Goal: Transaction & Acquisition: Book appointment/travel/reservation

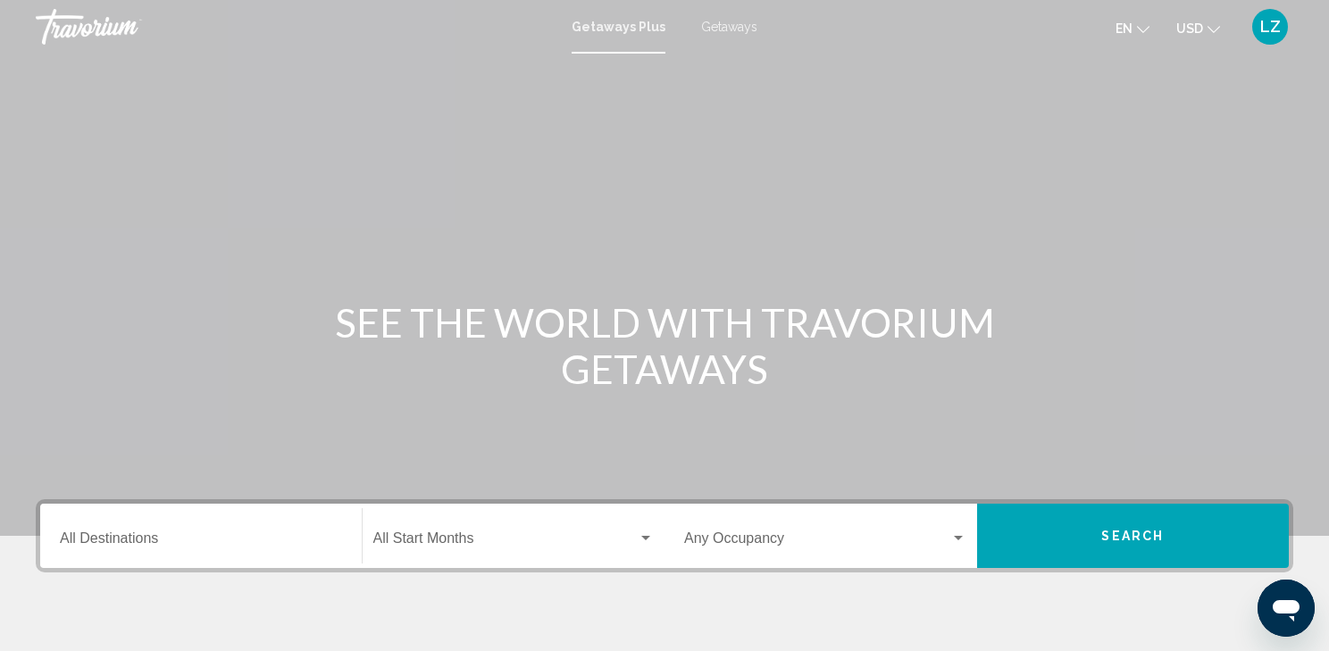
click at [731, 25] on span "Getaways" at bounding box center [729, 27] width 56 height 14
click at [323, 525] on div "Destination All Destinations" at bounding box center [201, 536] width 282 height 56
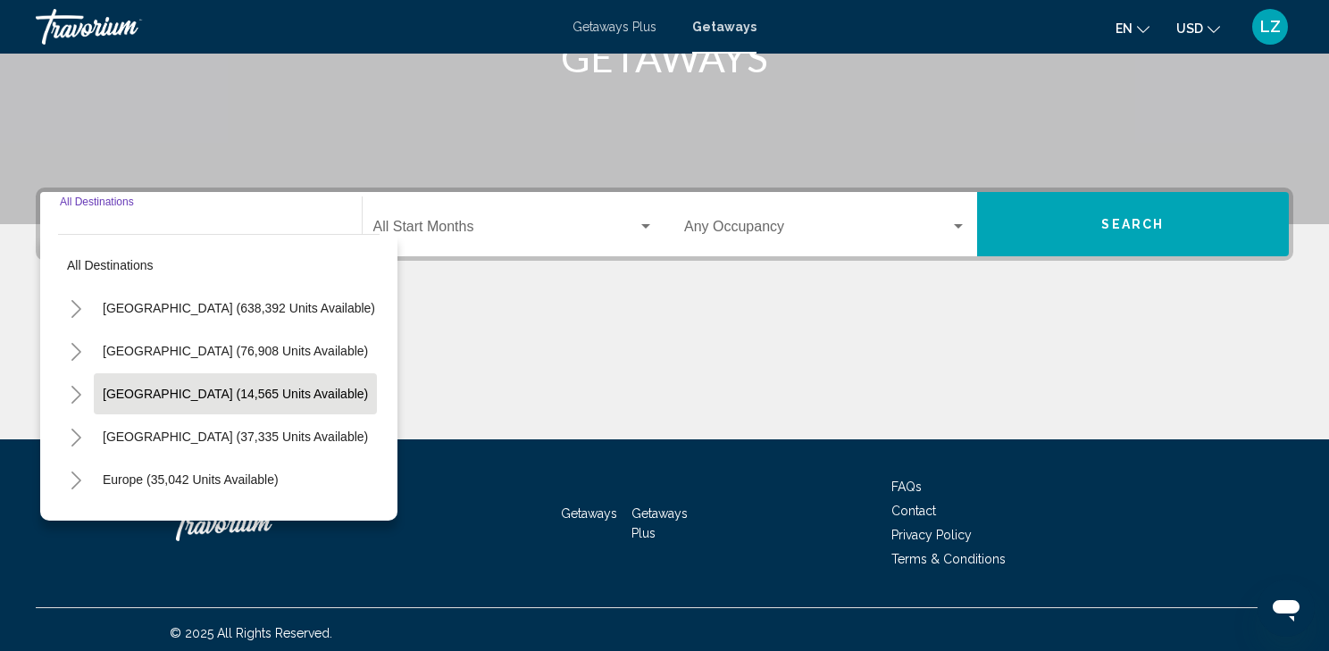
scroll to position [318, 0]
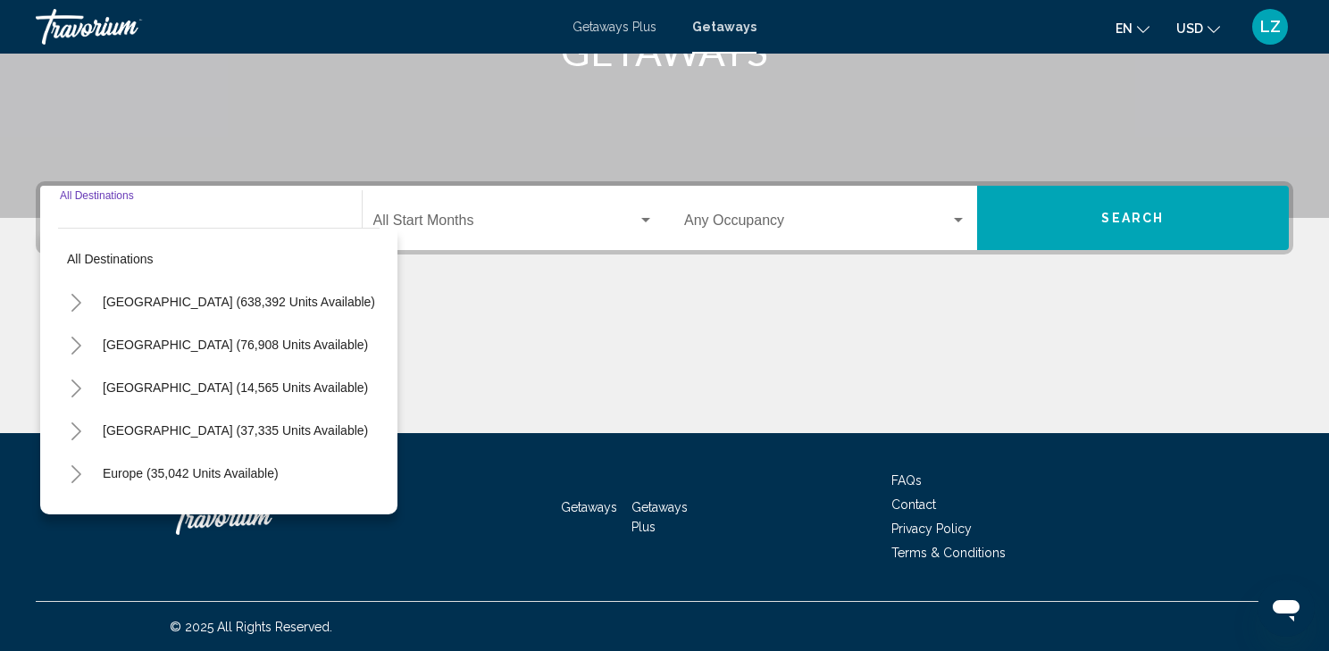
click at [82, 303] on icon "Toggle United States (638,392 units available)" at bounding box center [76, 303] width 13 height 18
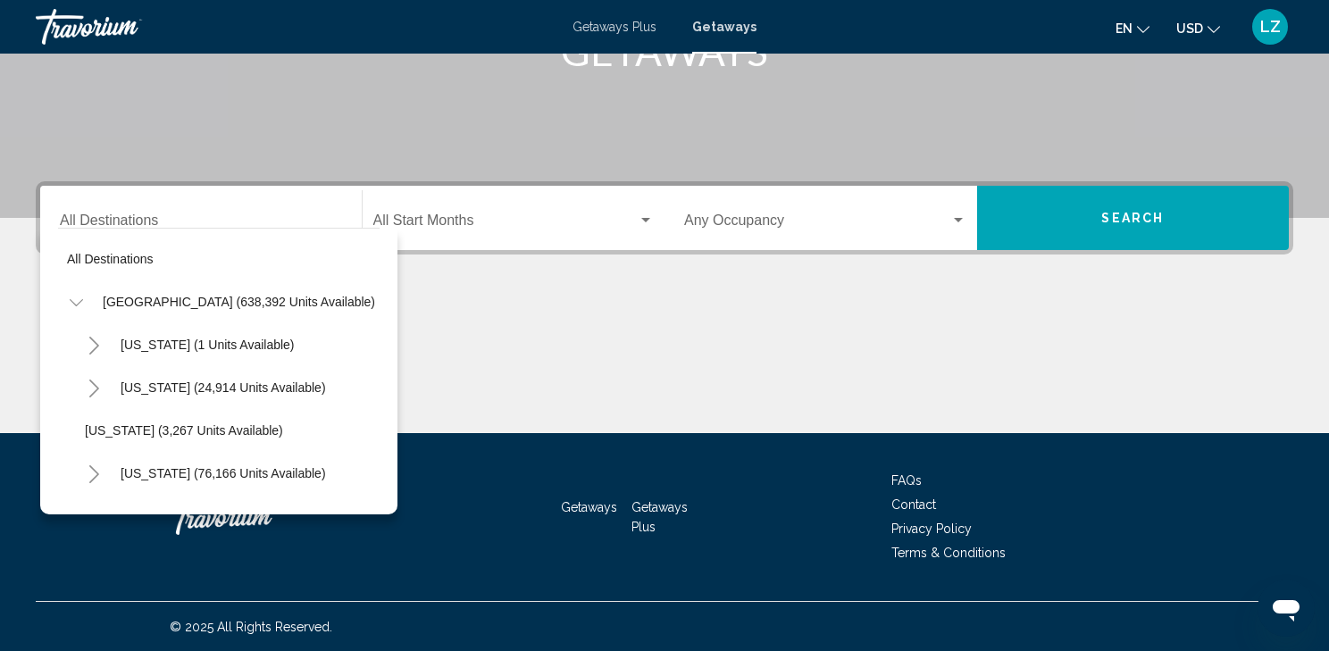
click at [96, 468] on icon "Toggle California (76,166 units available)" at bounding box center [94, 474] width 13 height 18
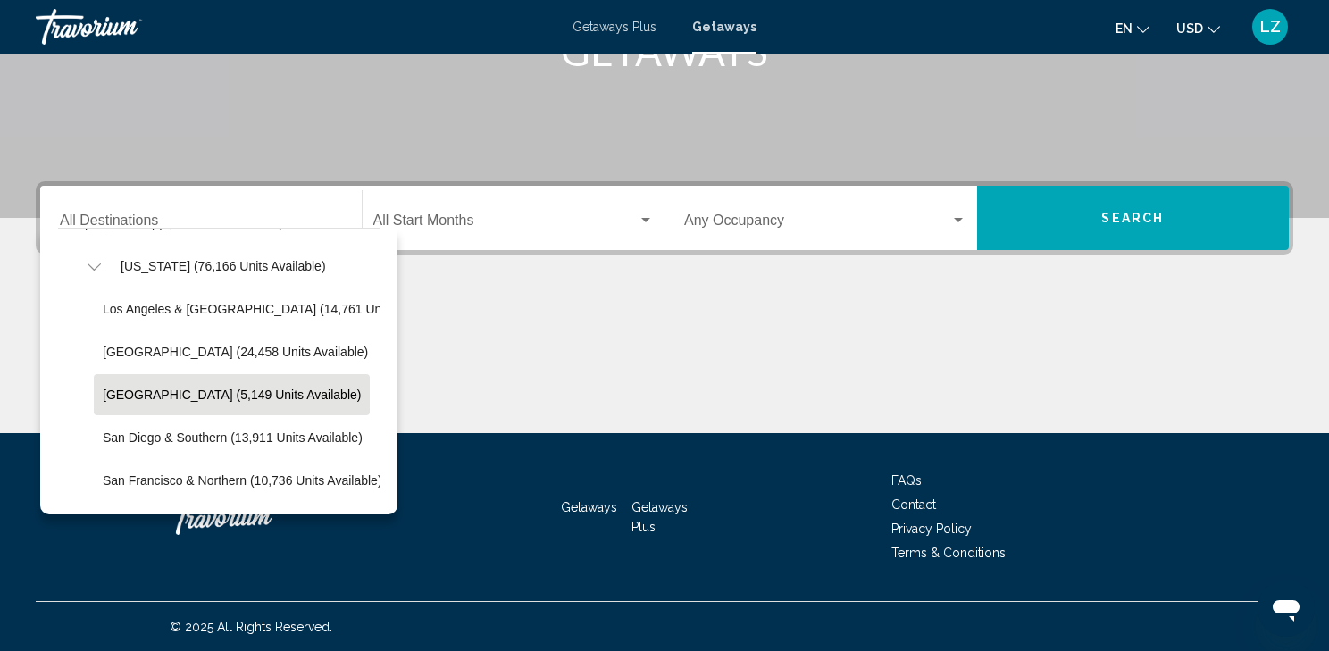
scroll to position [214, 0]
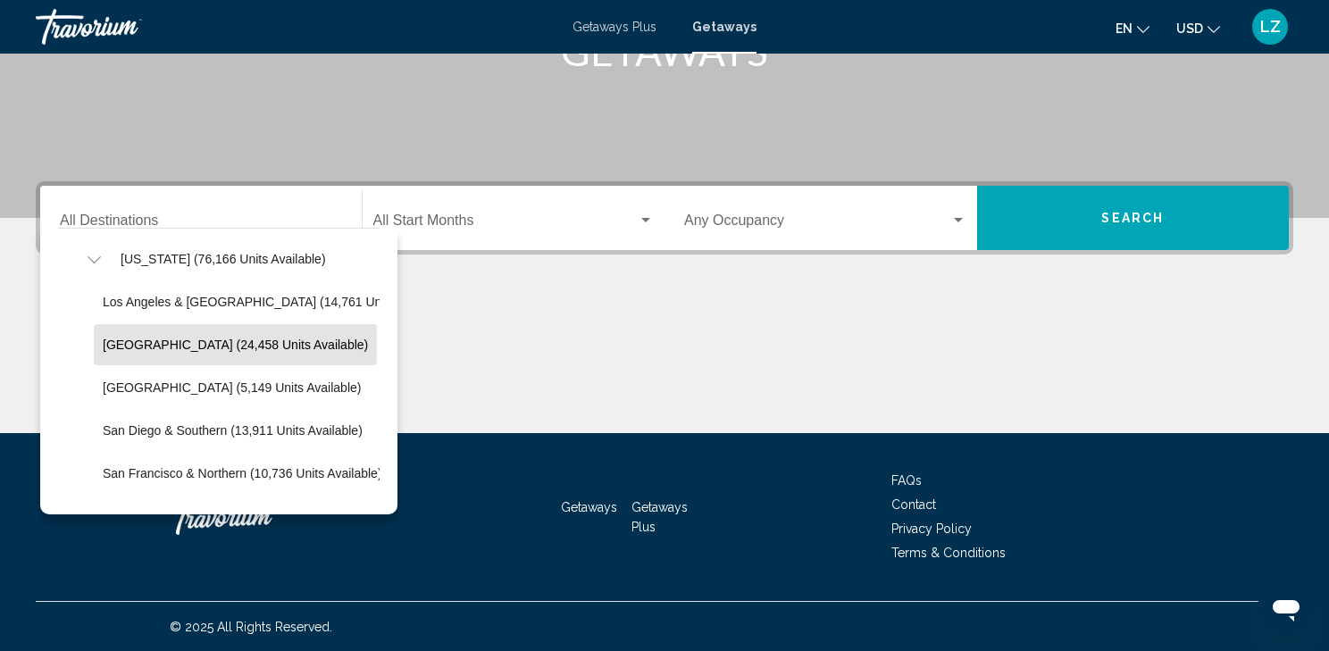
click at [123, 347] on span "[GEOGRAPHIC_DATA] (24,458 units available)" at bounding box center [235, 345] width 265 height 14
type input "**********"
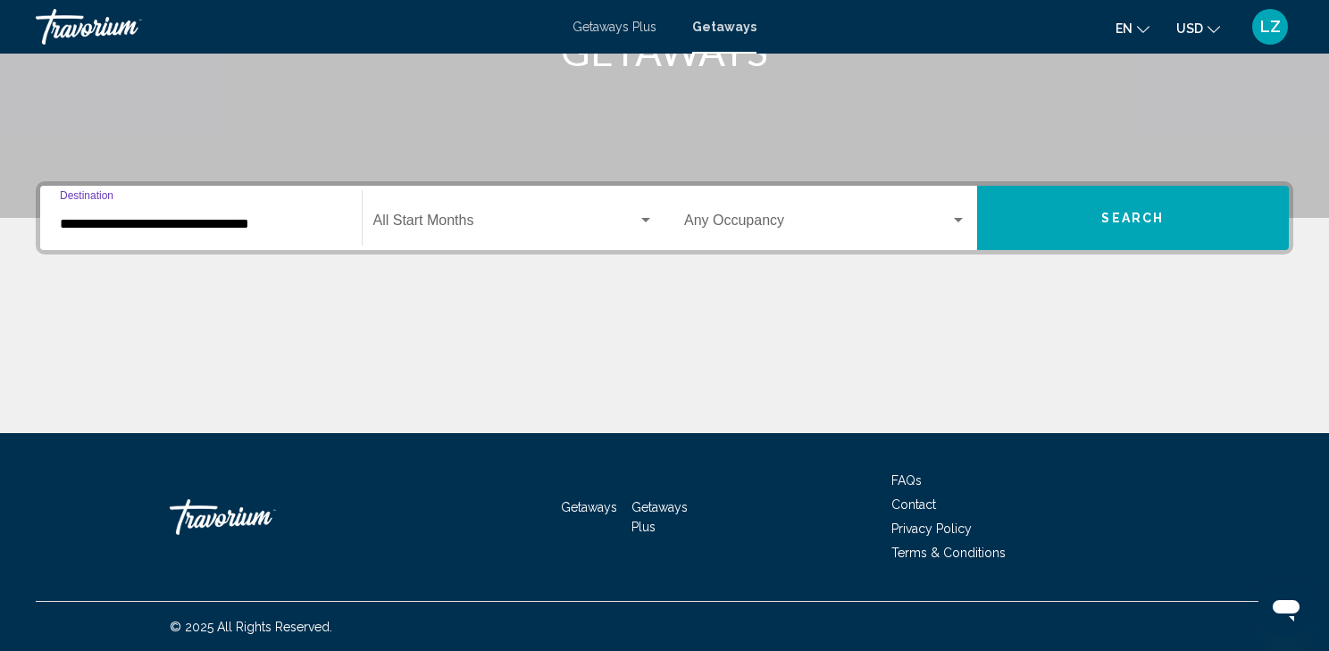
click at [647, 214] on div "Search widget" at bounding box center [646, 220] width 16 height 14
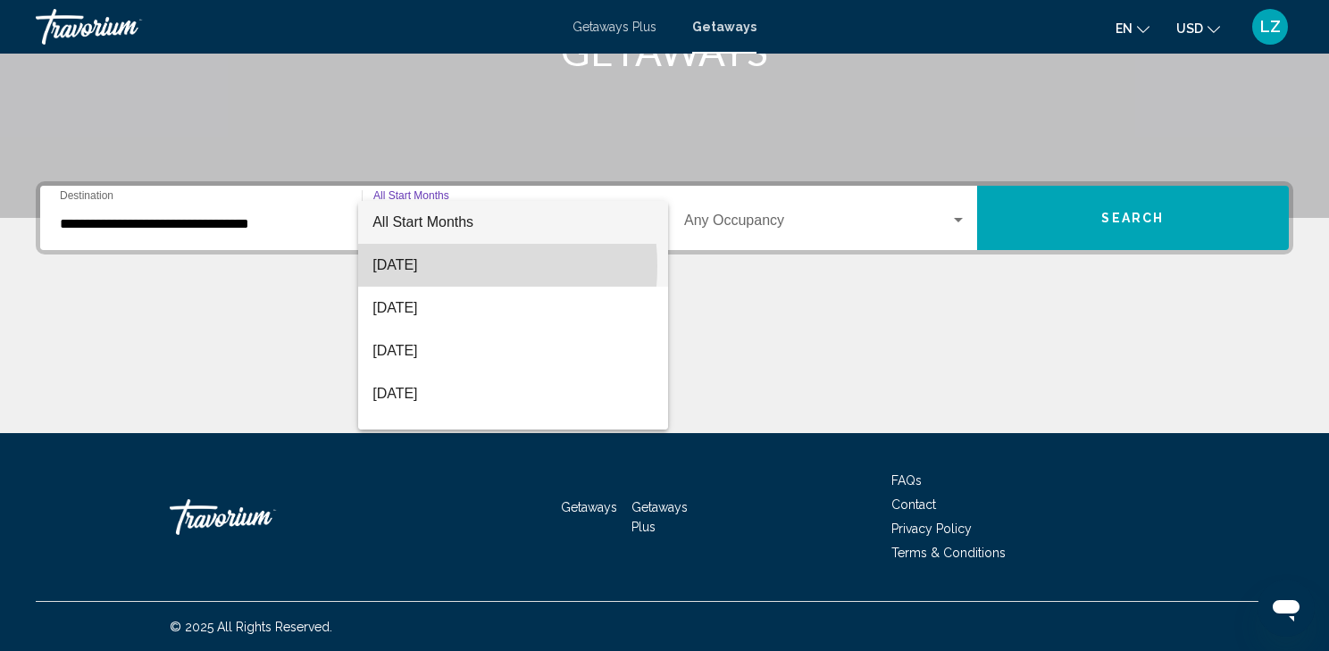
click at [432, 266] on span "[DATE]" at bounding box center [512, 265] width 281 height 43
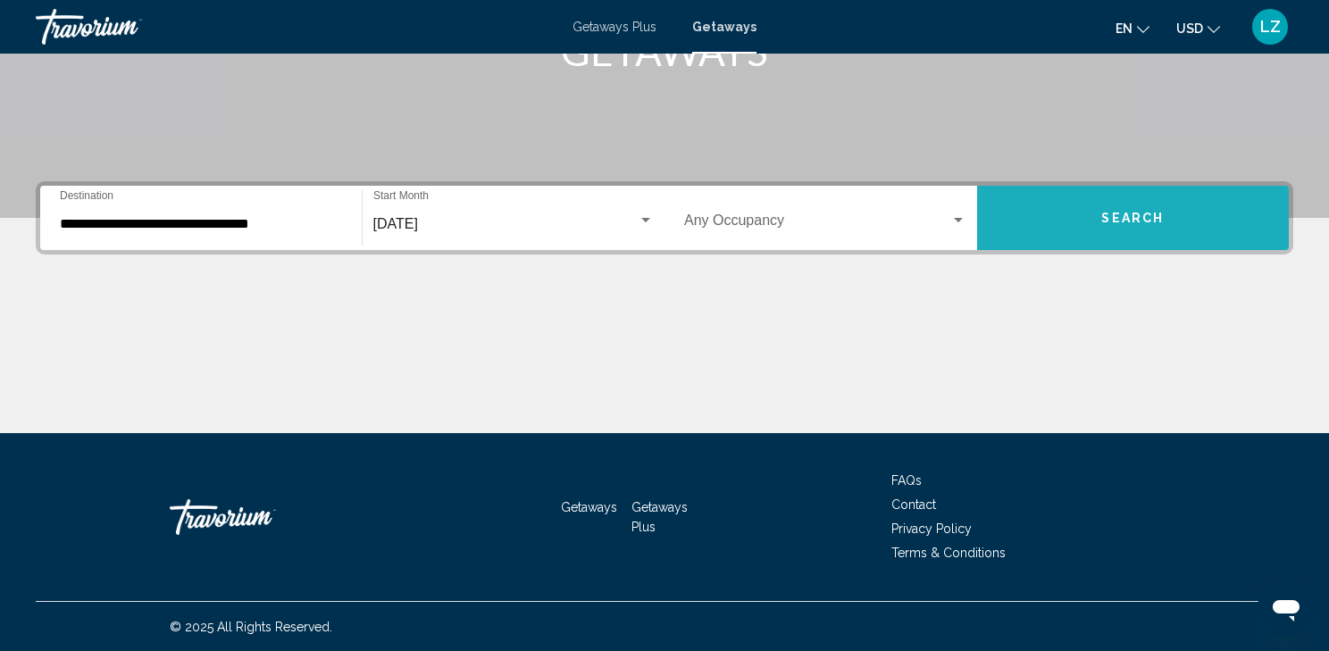
click at [1087, 219] on button "Search" at bounding box center [1133, 218] width 313 height 64
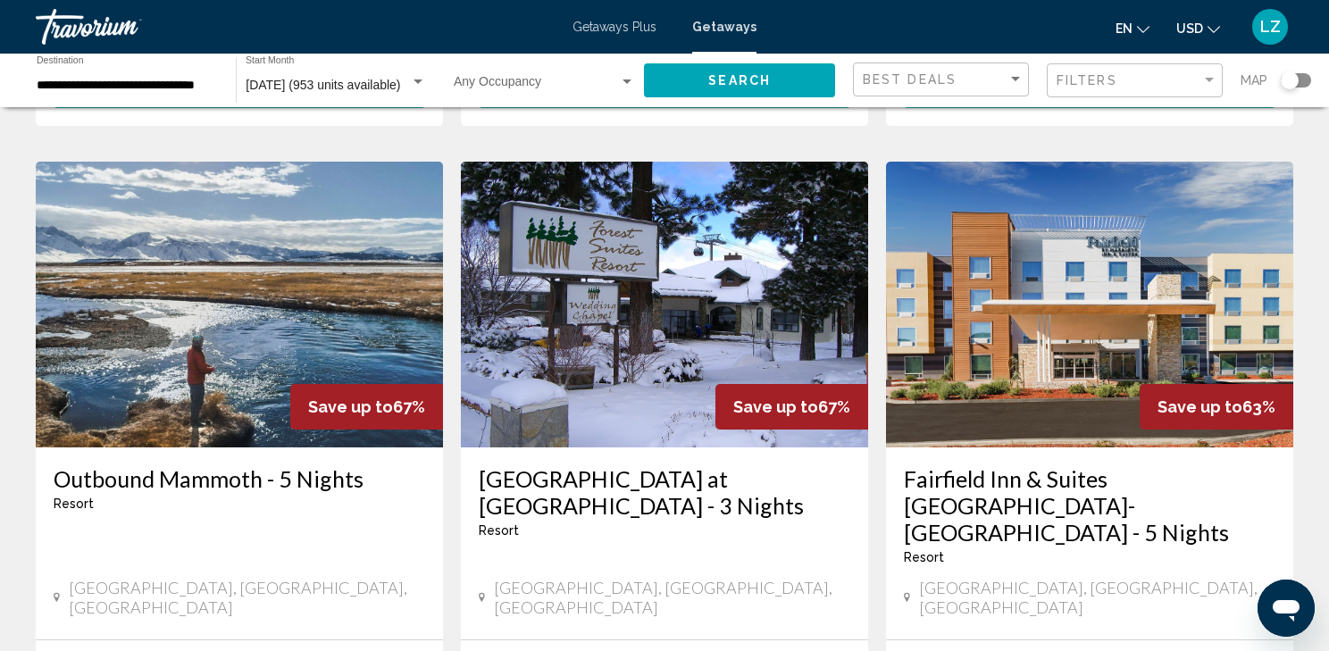
scroll to position [2286, 0]
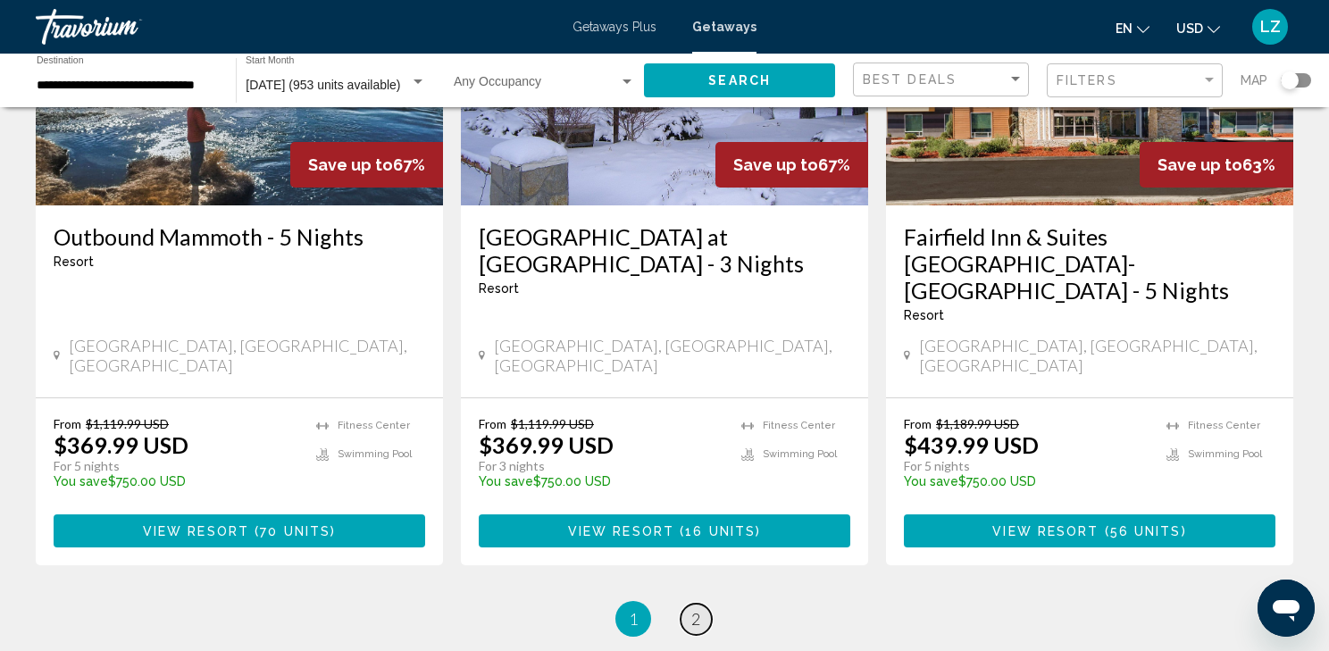
click at [697, 609] on span "2" at bounding box center [695, 619] width 9 height 20
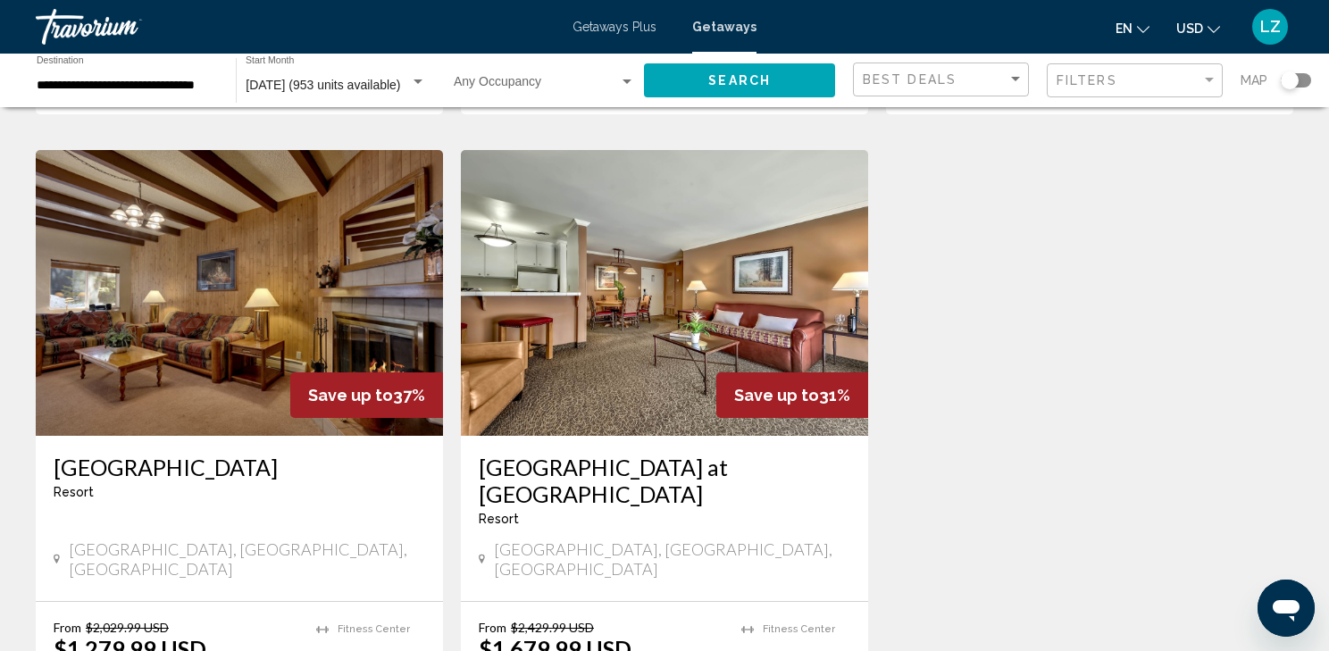
scroll to position [1858, 0]
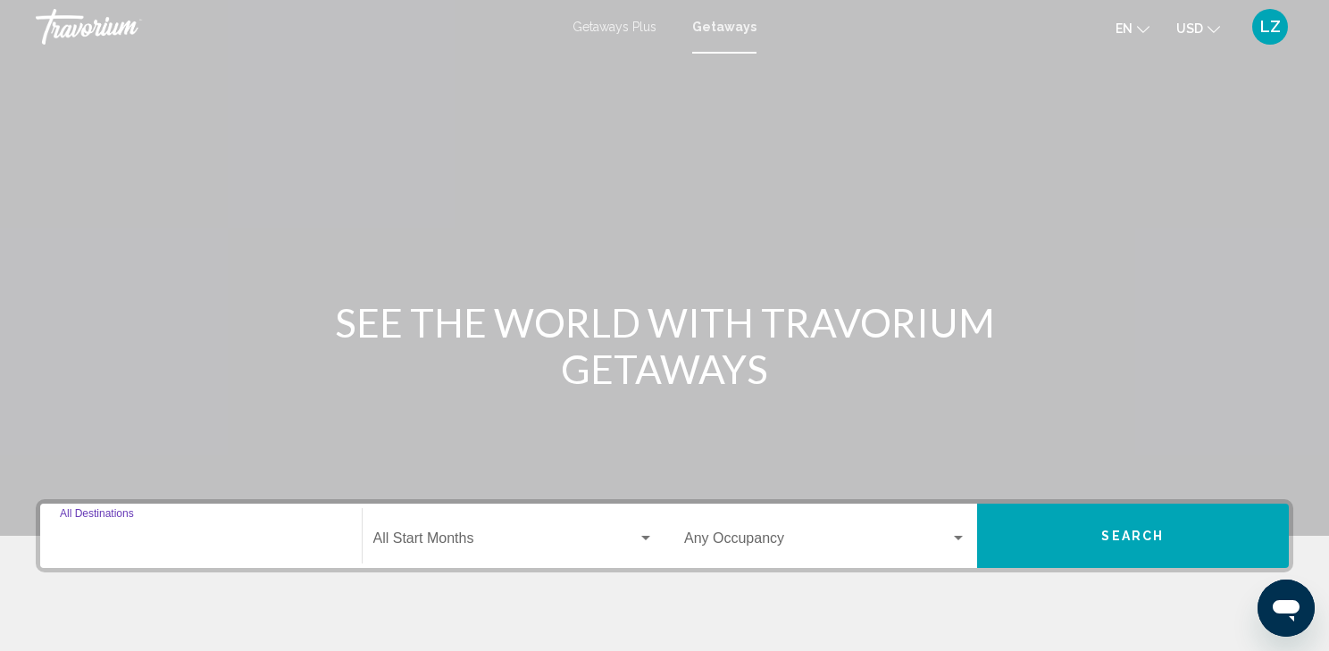
click at [153, 534] on input "Destination All Destinations" at bounding box center [201, 542] width 282 height 16
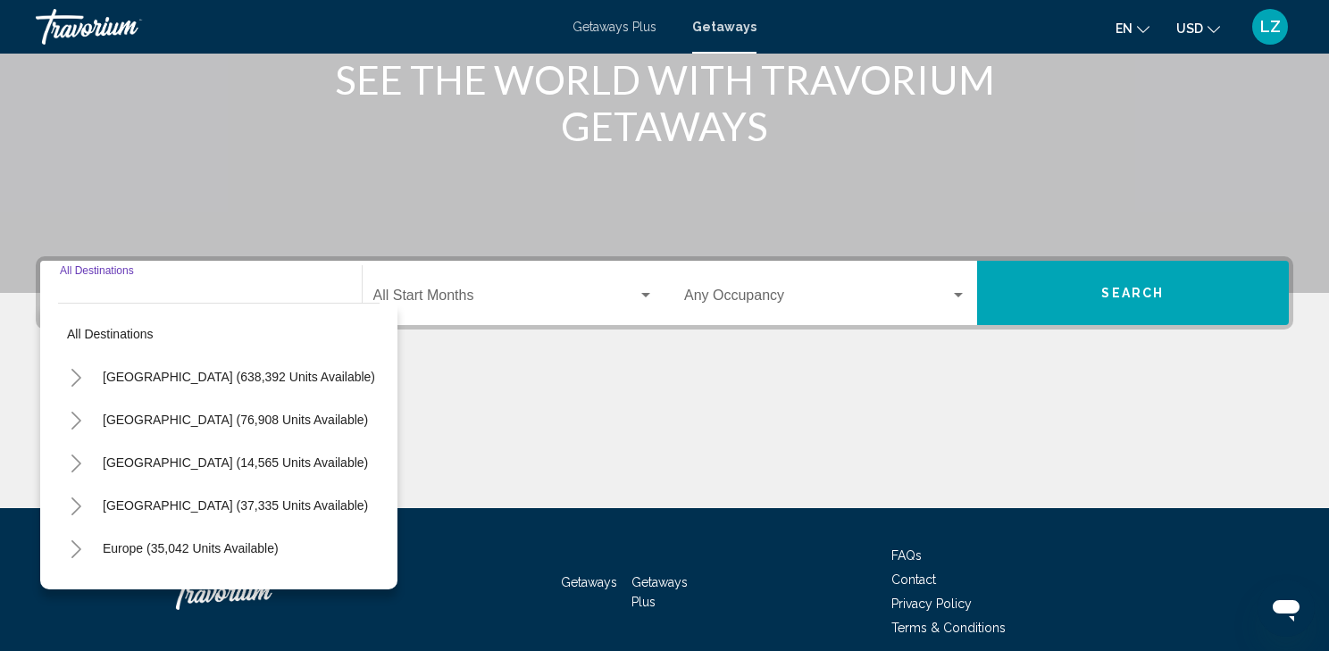
scroll to position [318, 0]
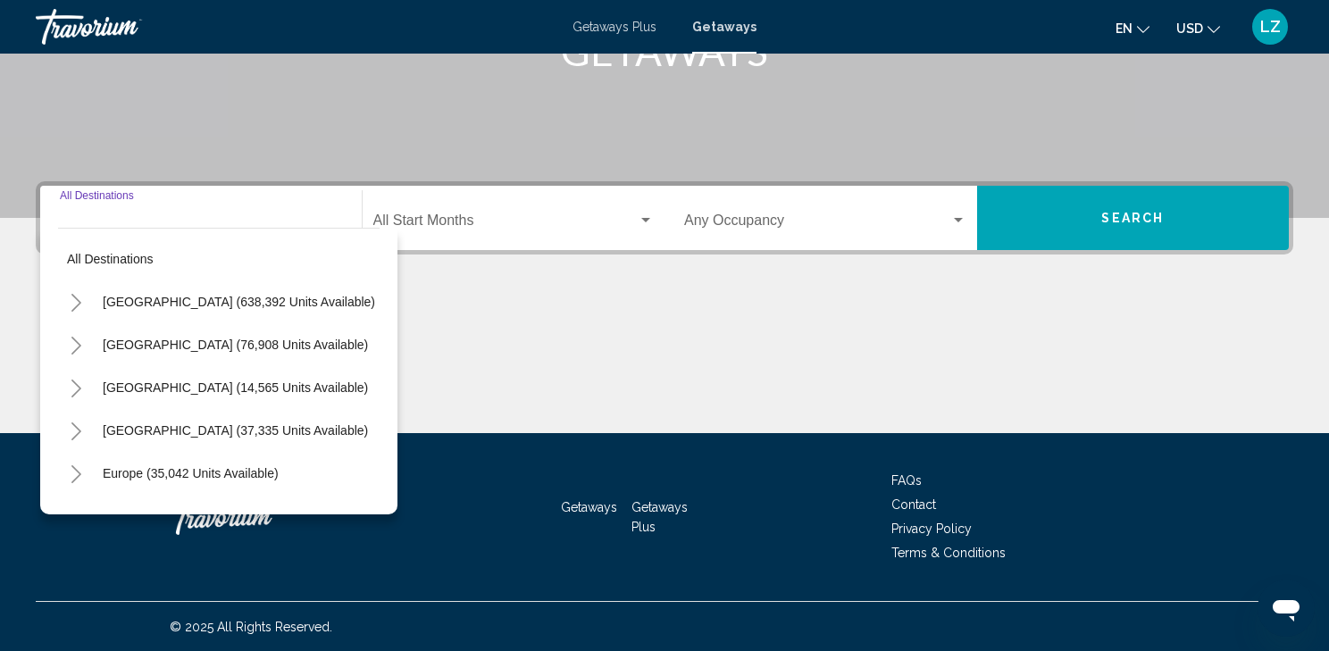
click at [78, 300] on icon "Toggle United States (638,392 units available)" at bounding box center [76, 303] width 10 height 18
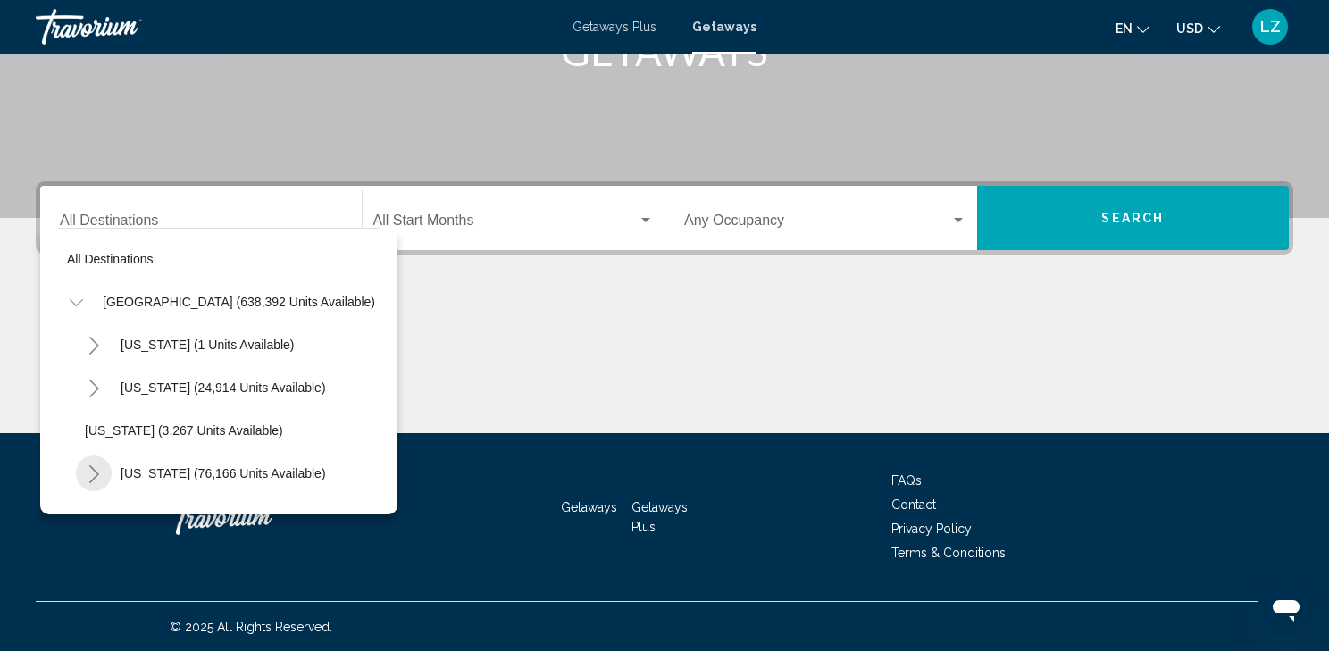
click at [95, 474] on icon "Toggle California (76,166 units available)" at bounding box center [94, 474] width 13 height 18
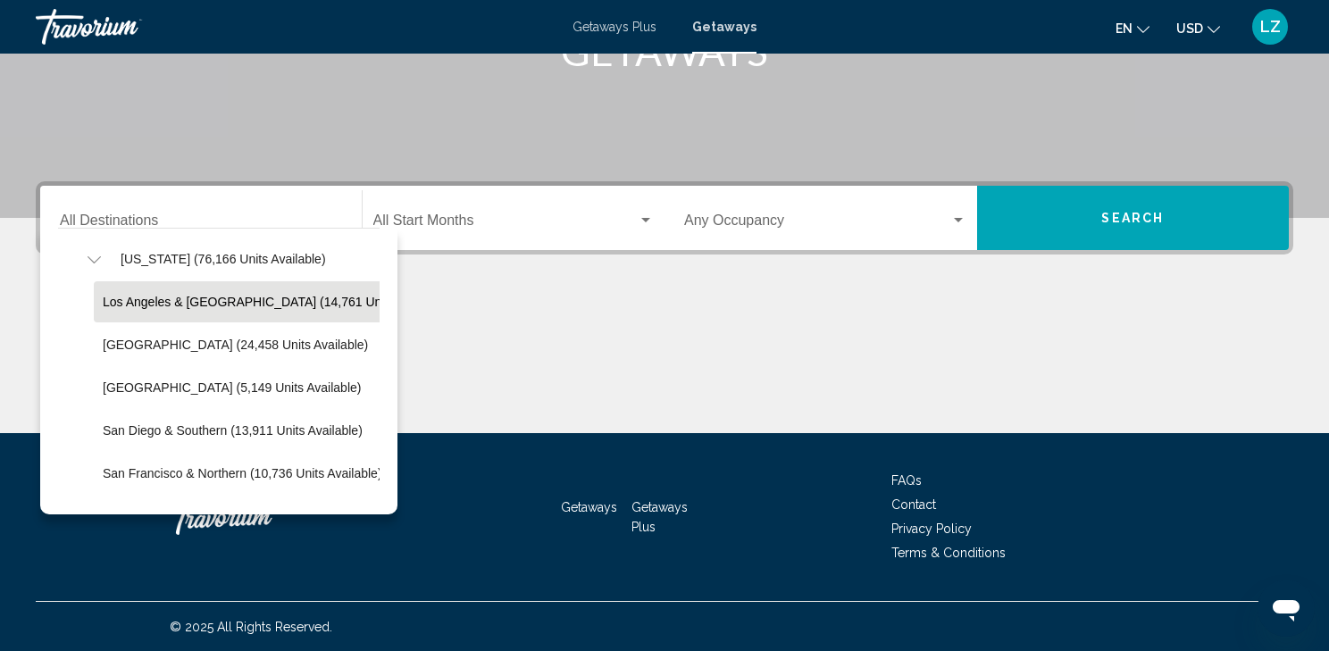
scroll to position [143, 0]
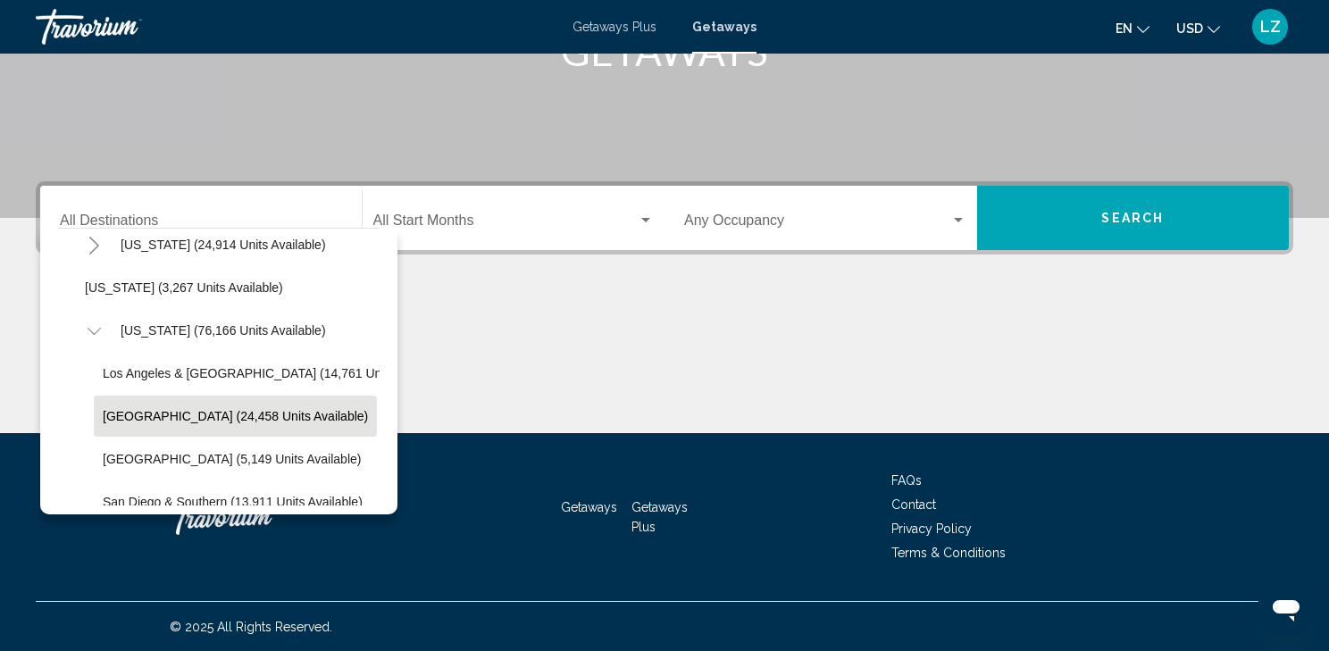
click at [161, 418] on span "[GEOGRAPHIC_DATA] (24,458 units available)" at bounding box center [235, 416] width 265 height 14
type input "**********"
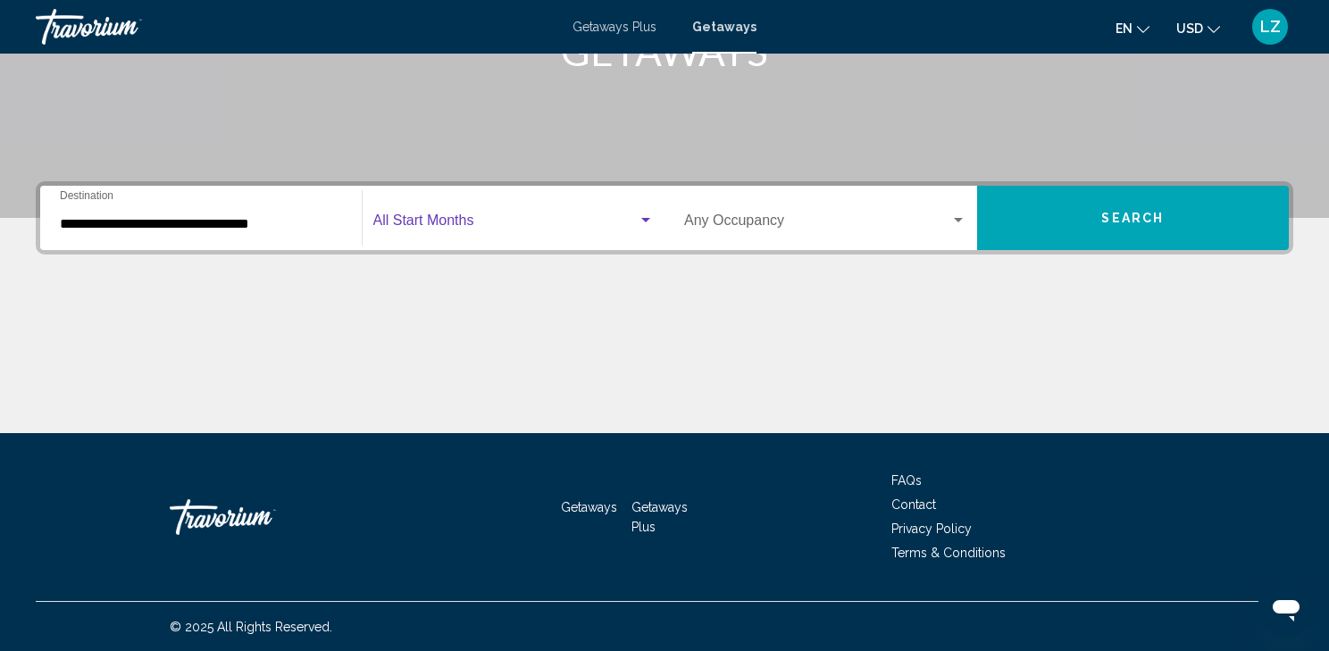
click at [645, 213] on div "Search widget" at bounding box center [646, 220] width 16 height 14
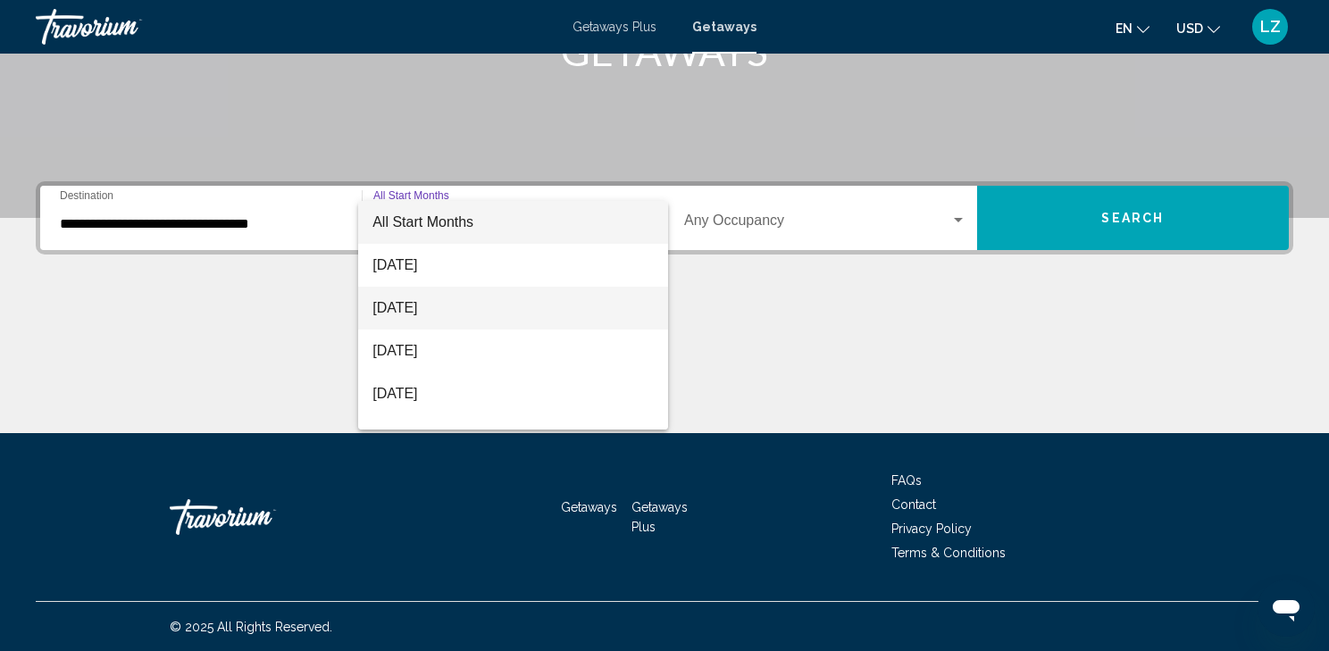
click at [445, 307] on span "[DATE]" at bounding box center [512, 308] width 281 height 43
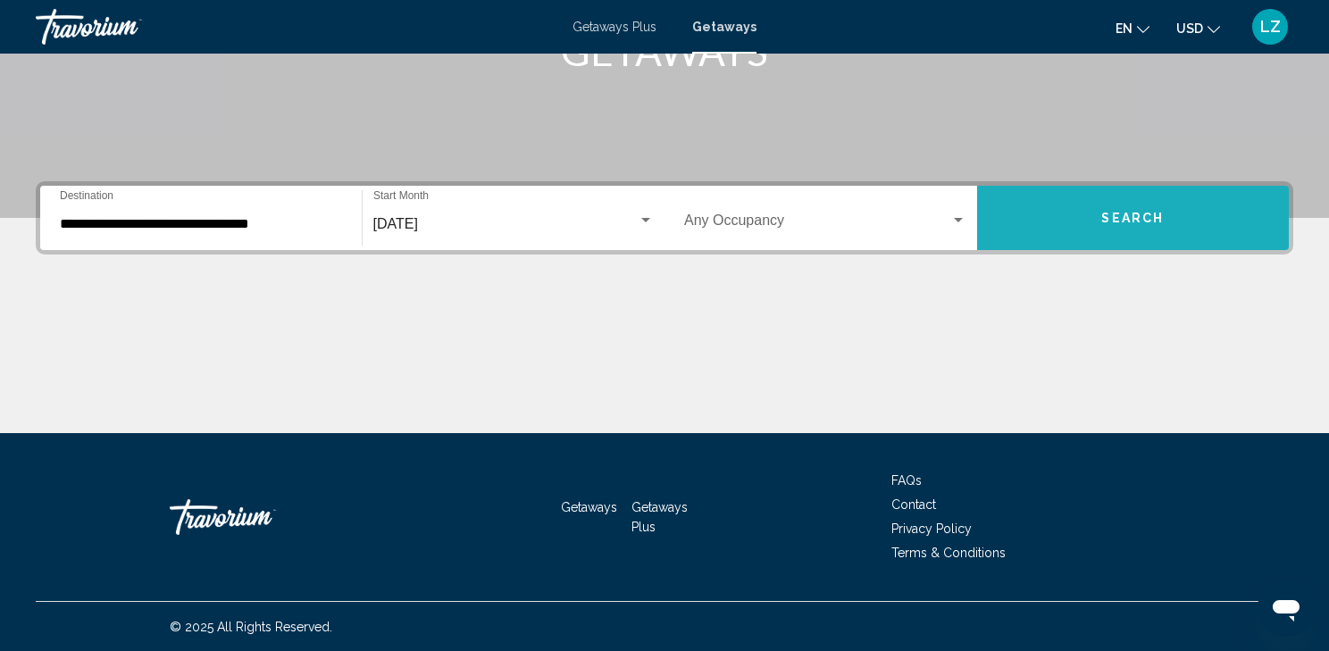
click at [1134, 224] on button "Search" at bounding box center [1133, 218] width 313 height 64
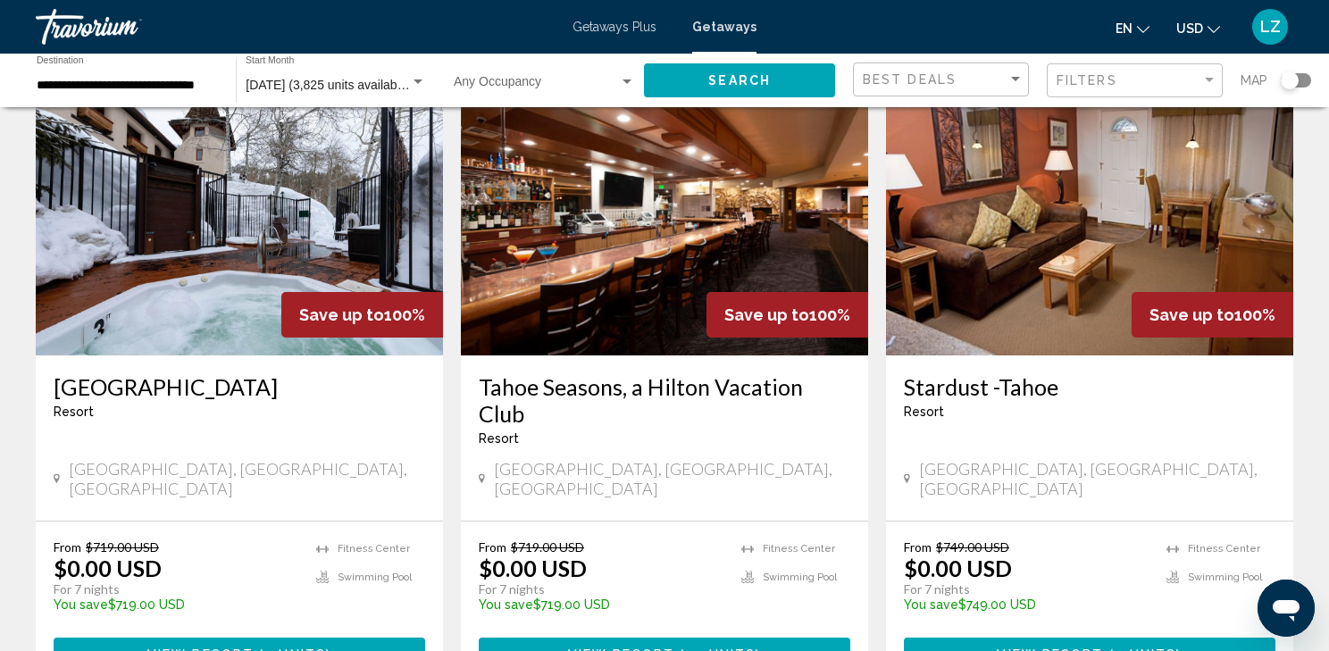
scroll to position [143, 0]
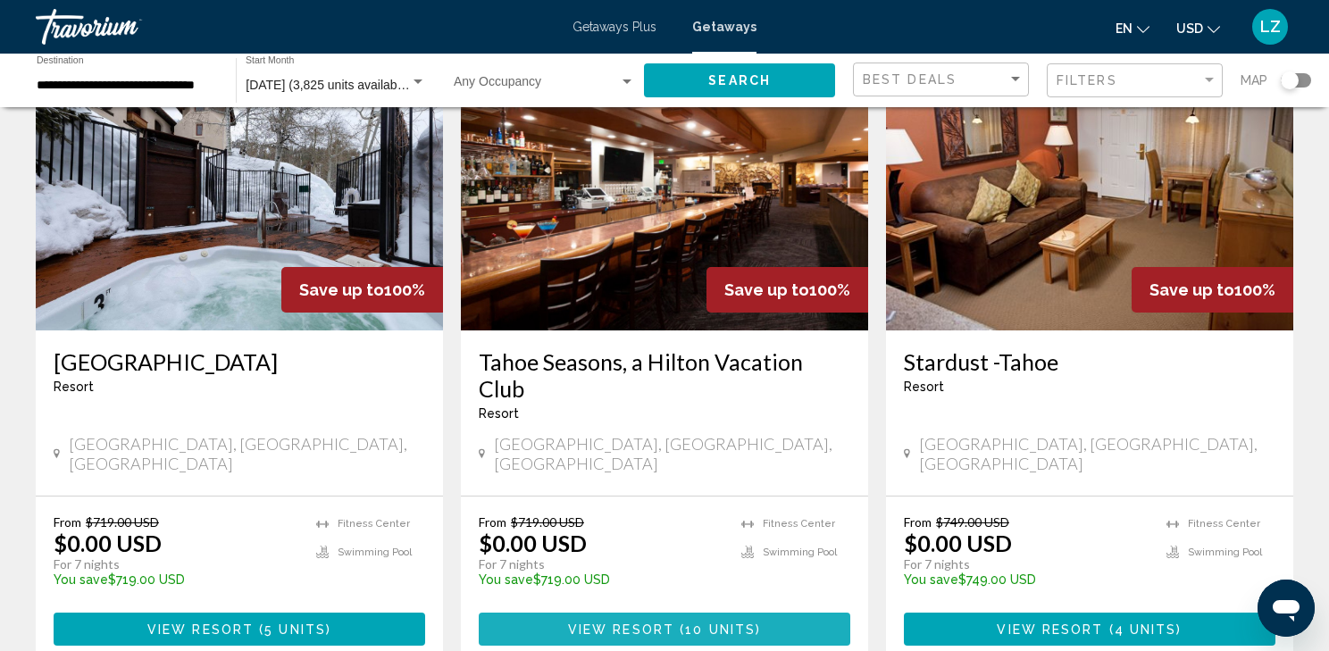
click at [632, 623] on span "View Resort" at bounding box center [621, 630] width 106 height 14
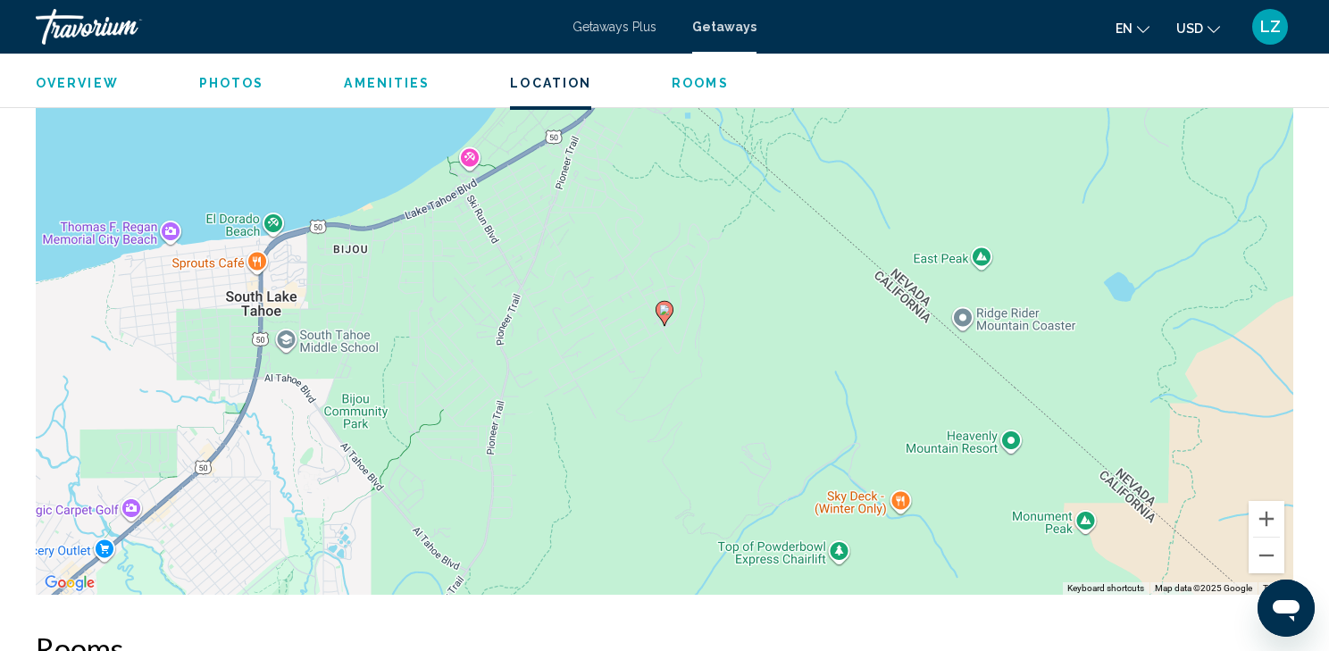
scroll to position [2837, 0]
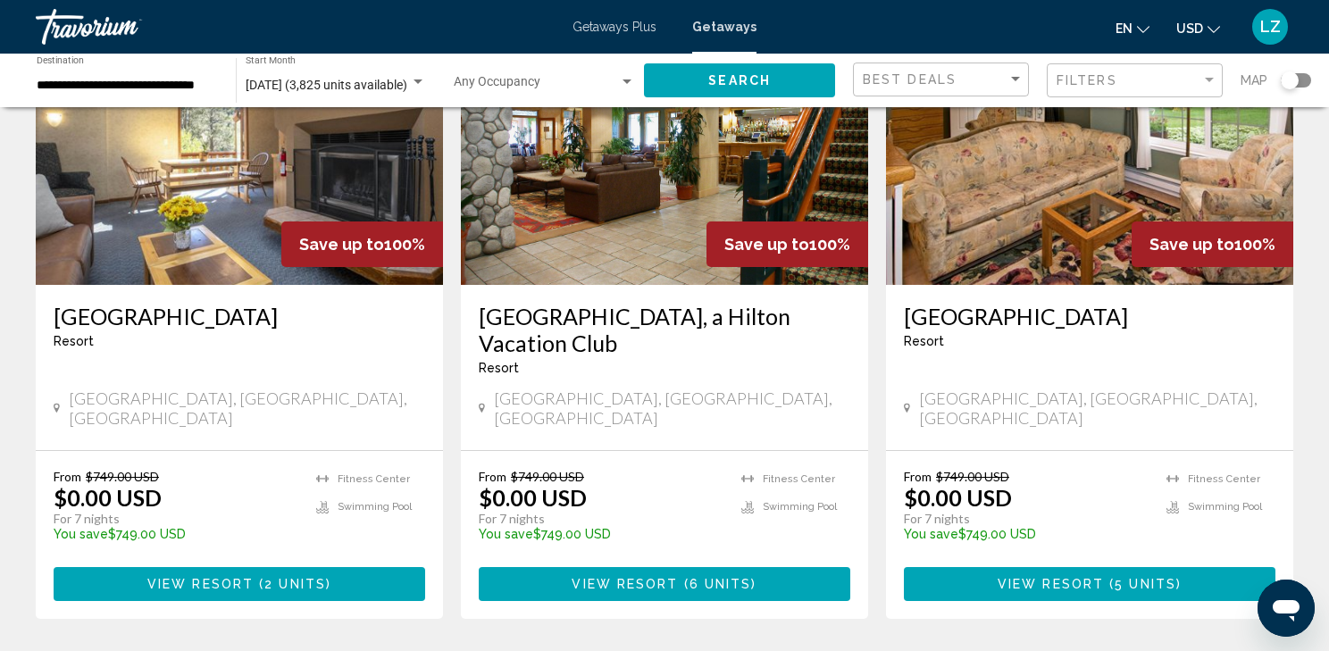
scroll to position [857, 0]
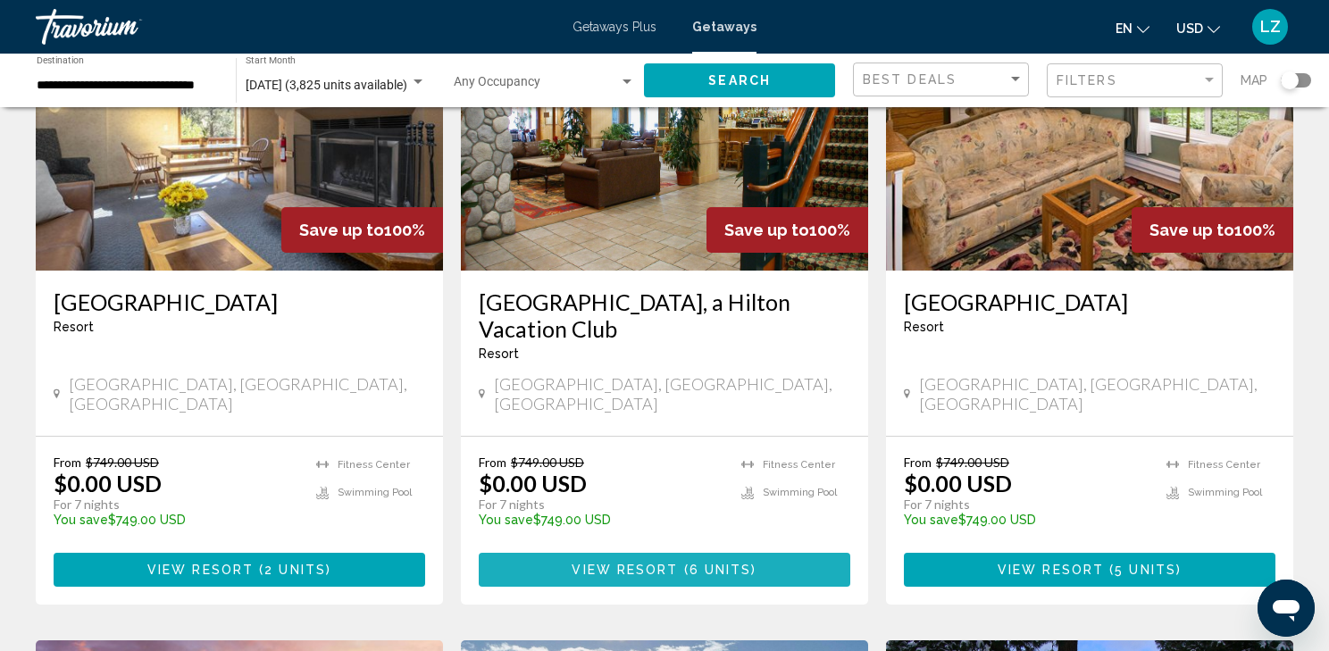
click at [682, 564] on span "( 6 units )" at bounding box center [718, 571] width 79 height 14
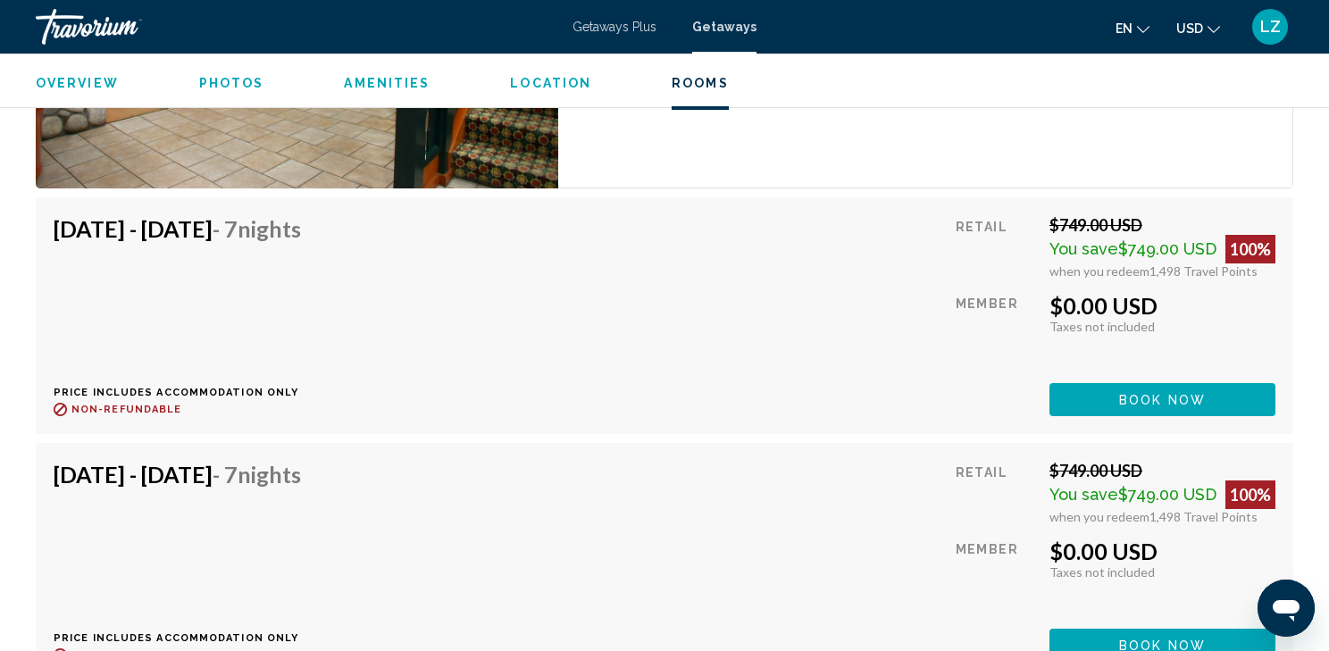
scroll to position [3430, 0]
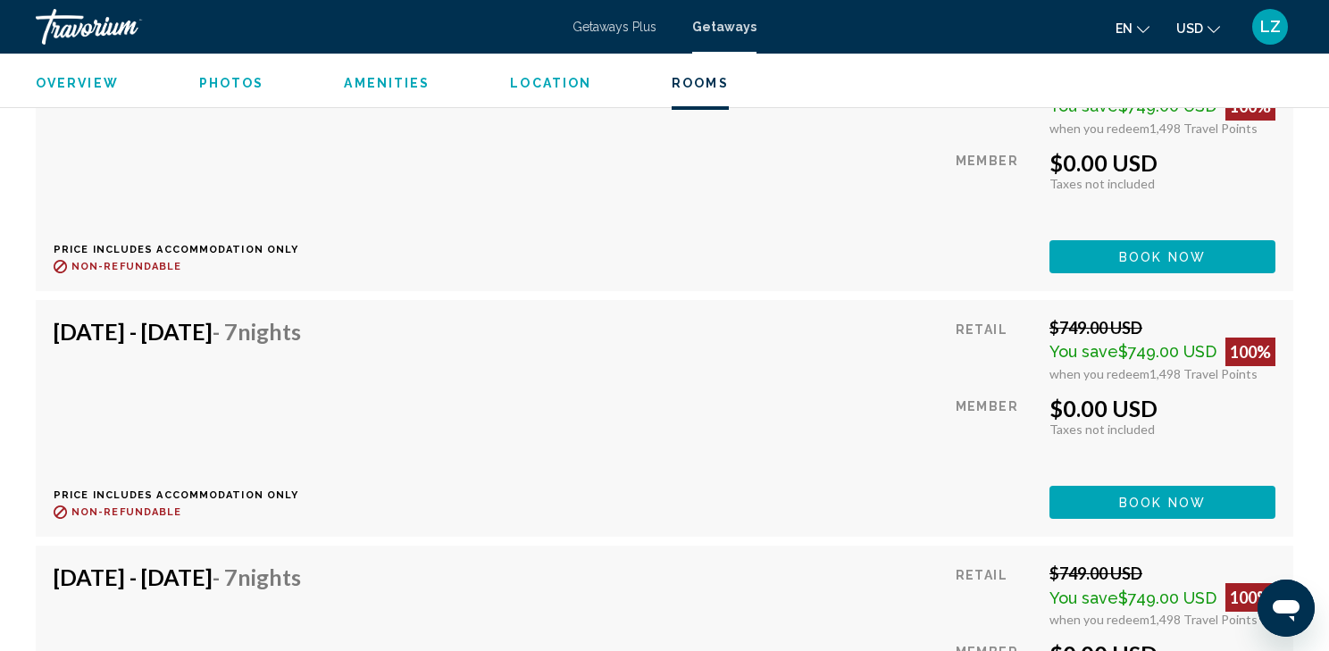
click at [818, 385] on div "[DATE] - [DATE] - 7 Nights Price includes accommodation only Refundable until :…" at bounding box center [665, 418] width 1222 height 201
click at [1142, 496] on span "Book now" at bounding box center [1162, 503] width 87 height 14
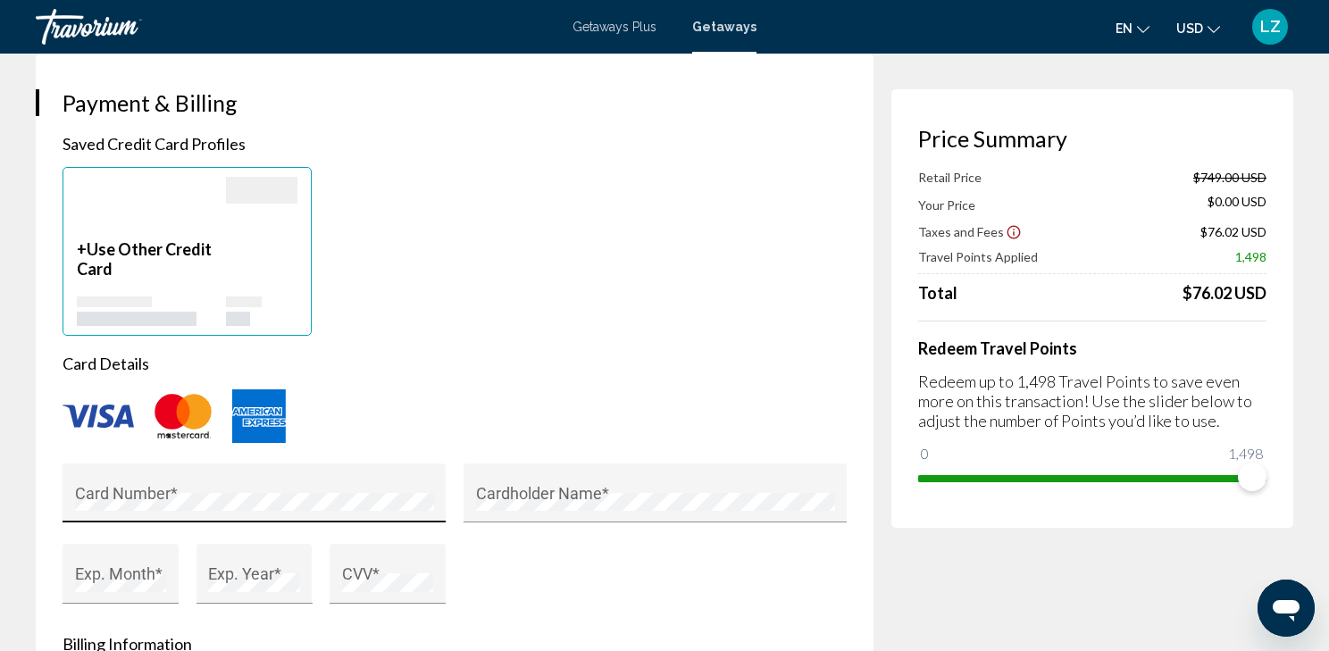
scroll to position [1286, 0]
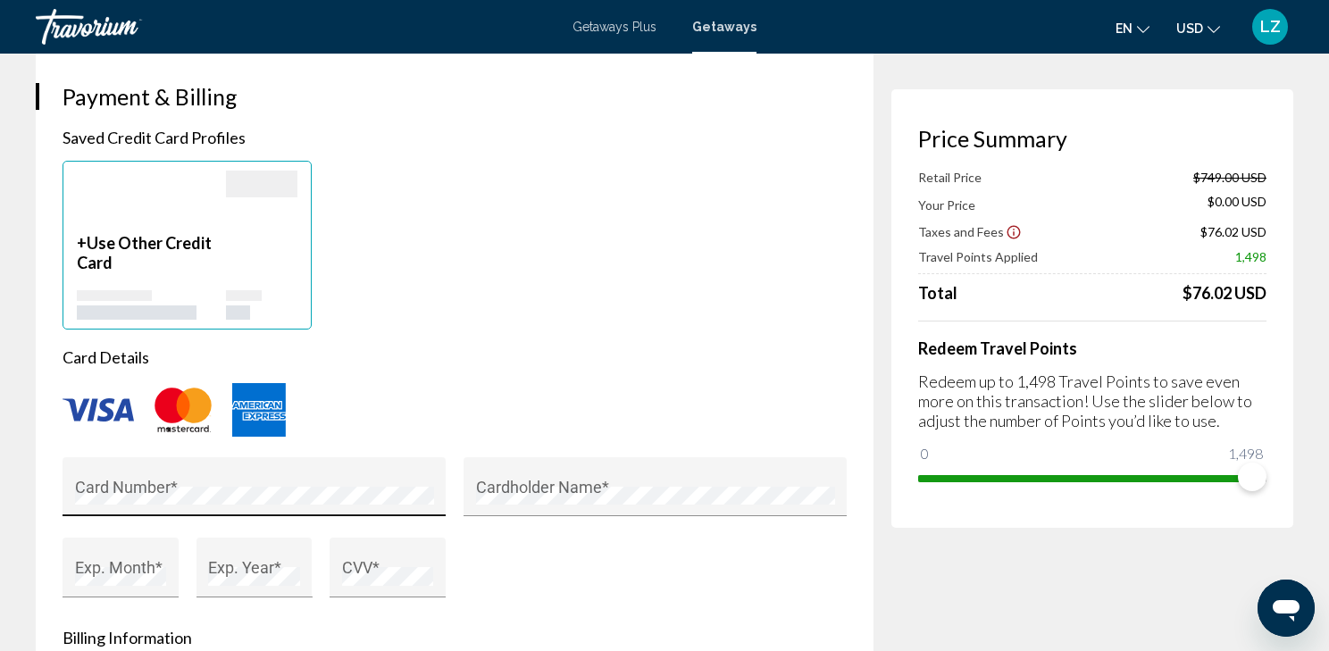
click at [155, 479] on div "Card Number *" at bounding box center [254, 492] width 359 height 47
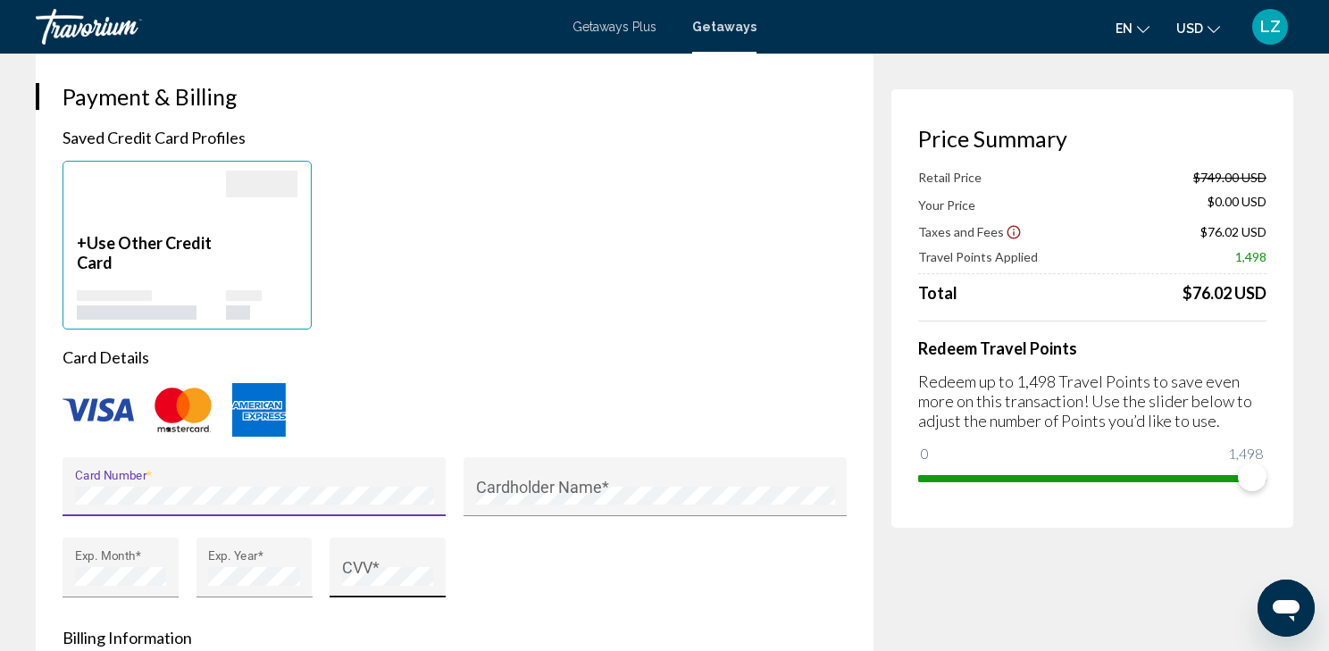
click at [343, 561] on div "CVV *" at bounding box center [388, 573] width 92 height 47
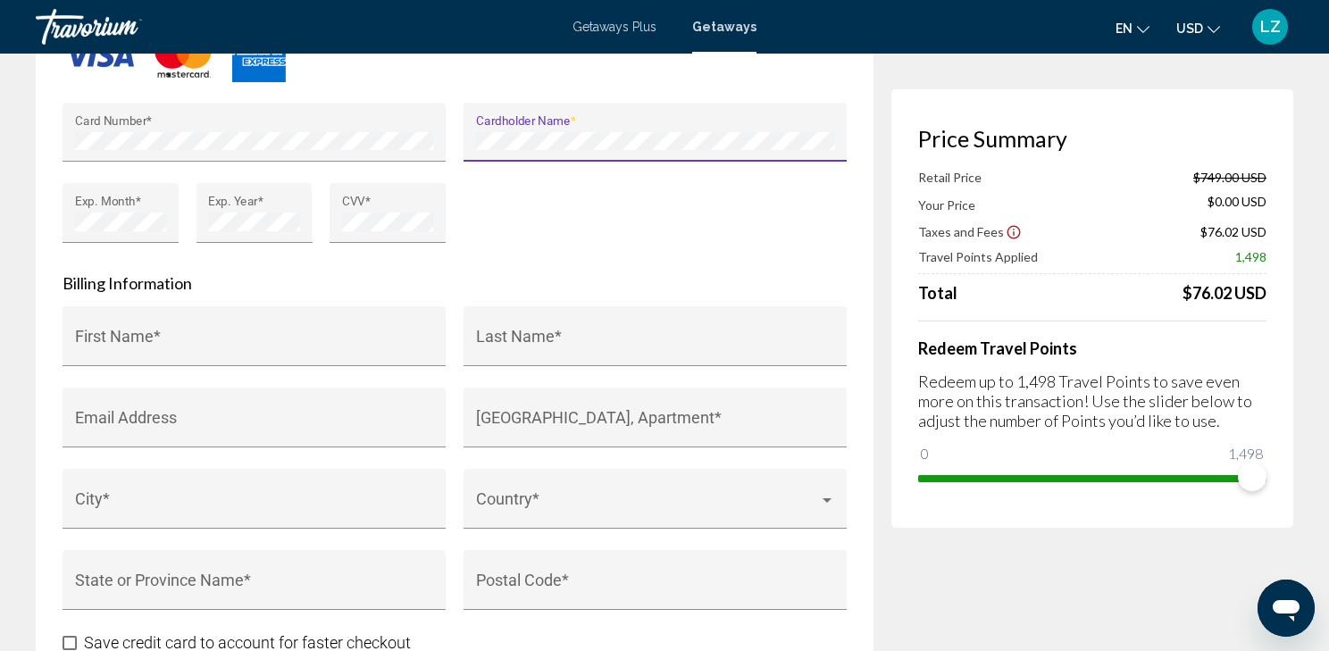
scroll to position [1643, 0]
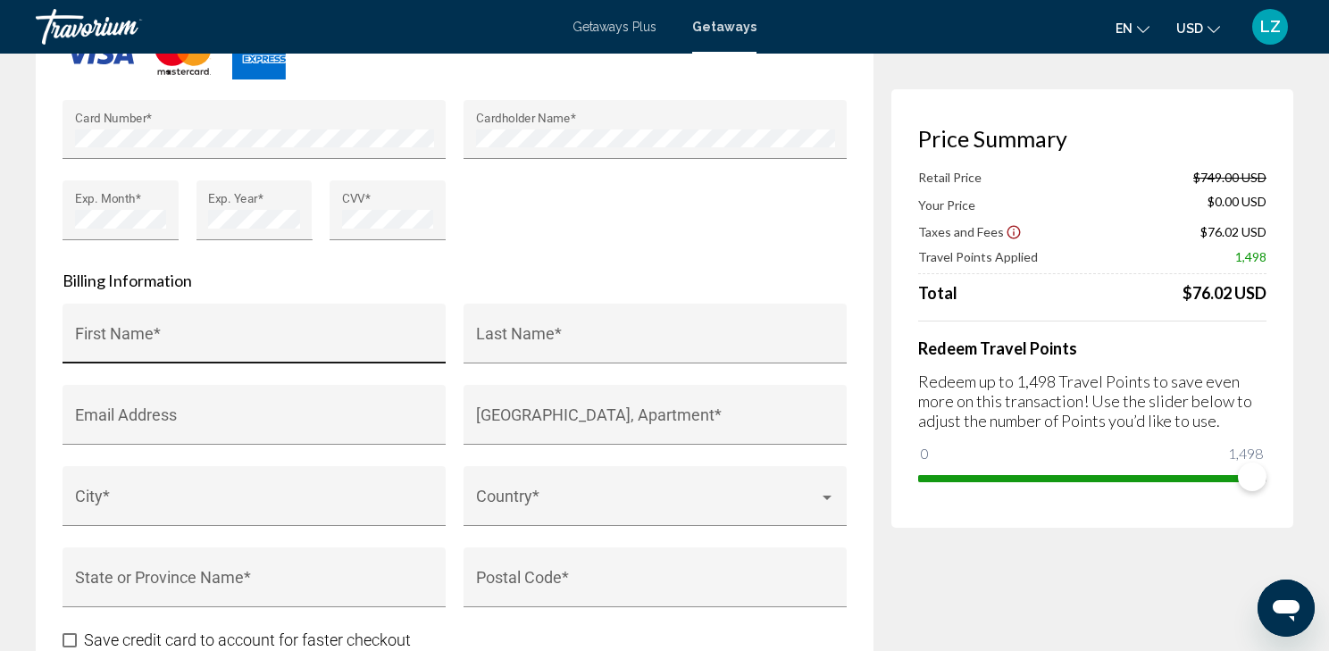
click at [155, 327] on div "First Name *" at bounding box center [254, 339] width 359 height 47
type input "******"
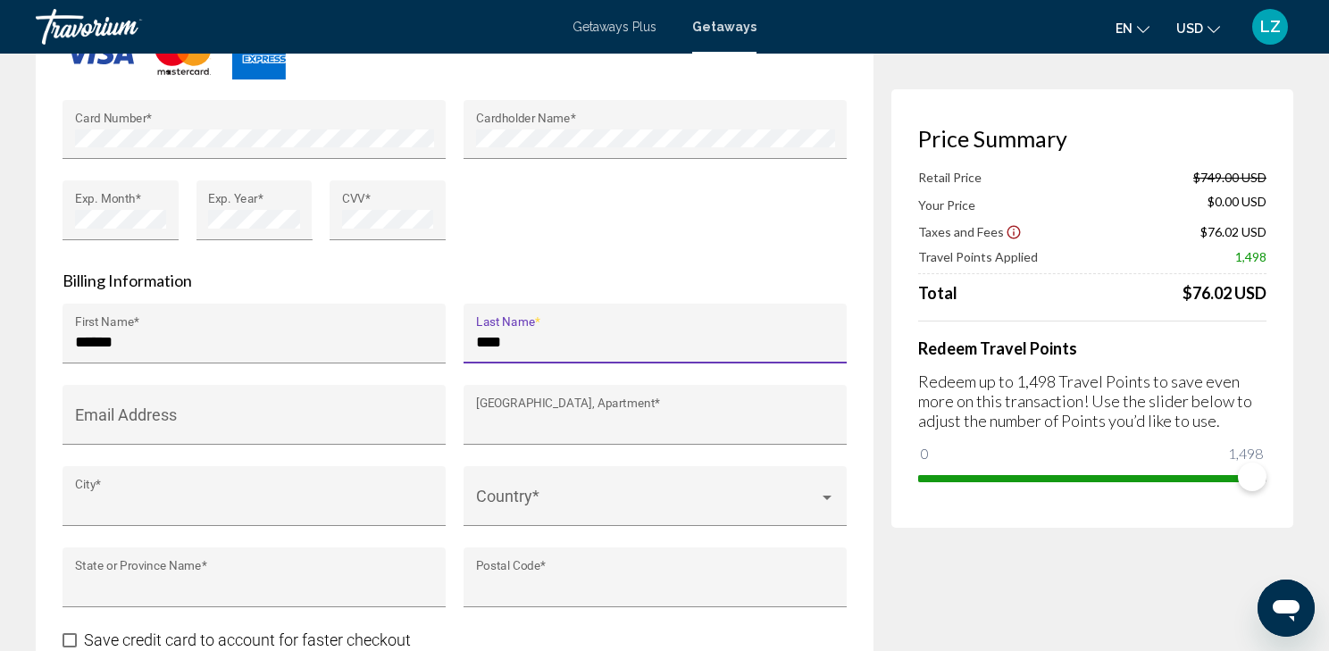
type input "**********"
type input "********"
type input "**********"
type input "*****"
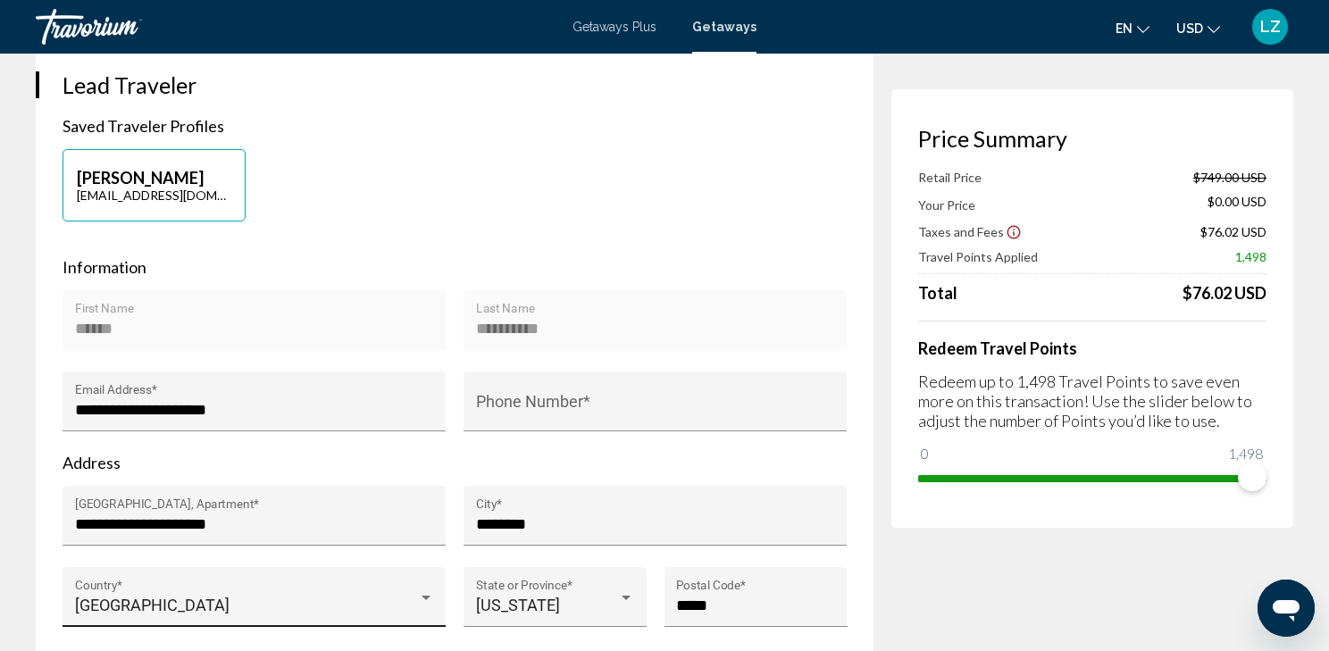
scroll to position [357, 0]
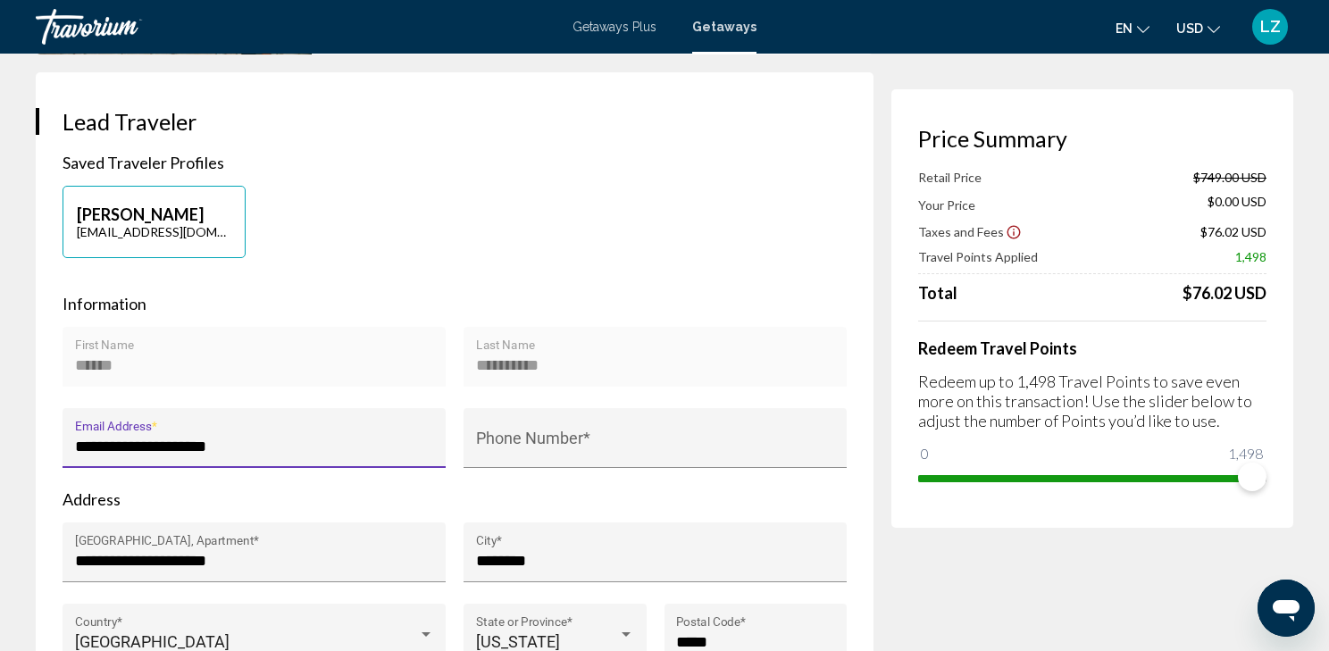
drag, startPoint x: 272, startPoint y: 447, endPoint x: 50, endPoint y: 430, distance: 222.1
click at [50, 430] on div "**********" at bounding box center [455, 407] width 838 height 671
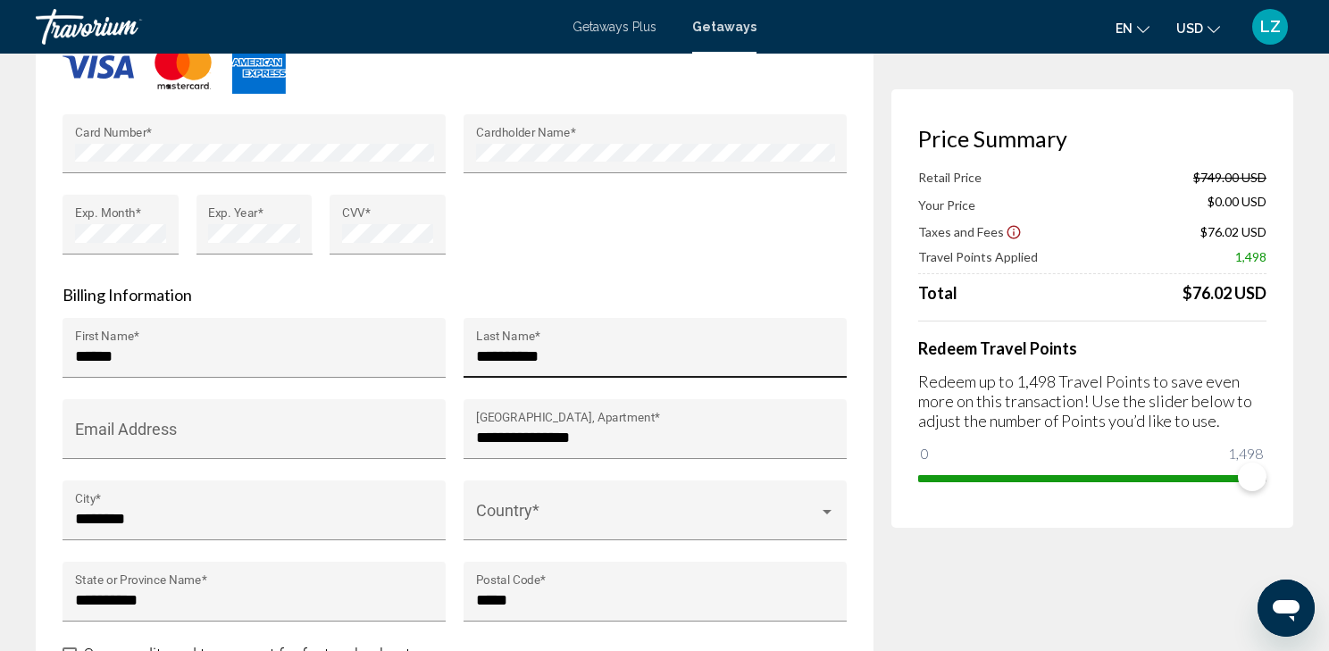
scroll to position [1643, 0]
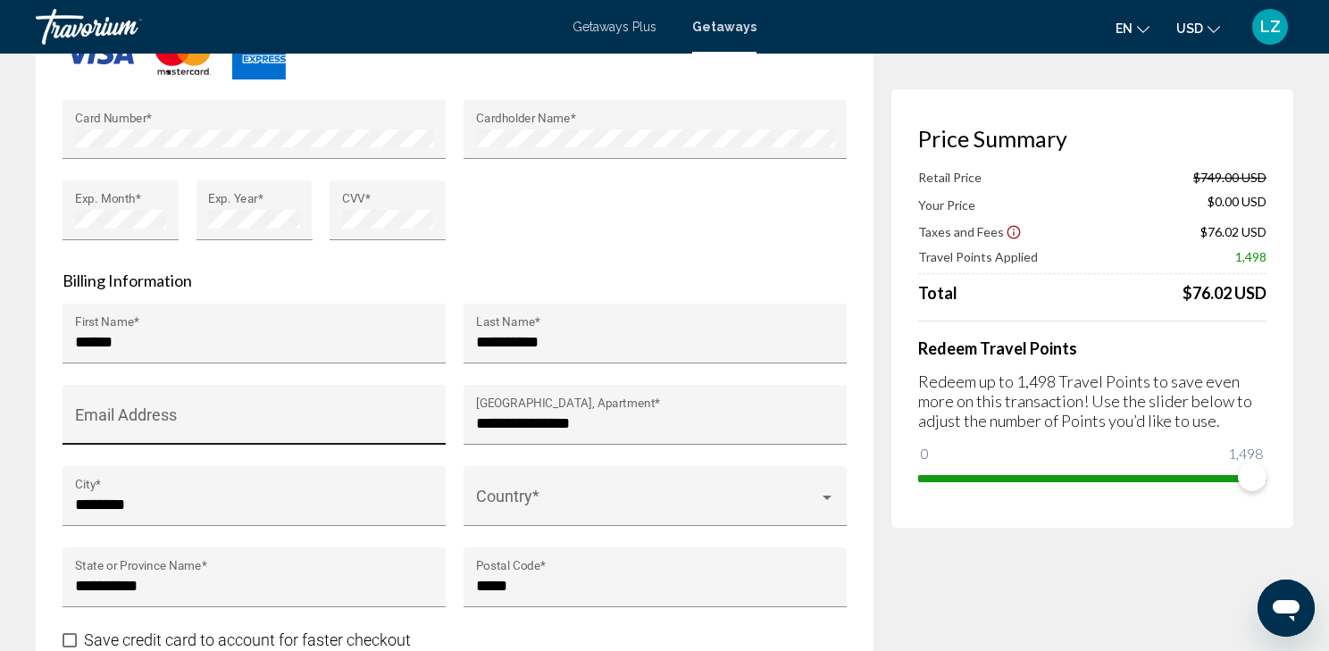
click at [121, 404] on div "Email Address" at bounding box center [254, 420] width 359 height 47
drag, startPoint x: 121, startPoint y: 404, endPoint x: 1075, endPoint y: 617, distance: 977.4
click at [1075, 617] on div "Price Summary Retail Price $749.00 USD Your Price $0.00 USD Taxes and Fees $76.…" at bounding box center [1092, 293] width 402 height 3605
click at [143, 406] on div "Email Address" at bounding box center [254, 420] width 359 height 47
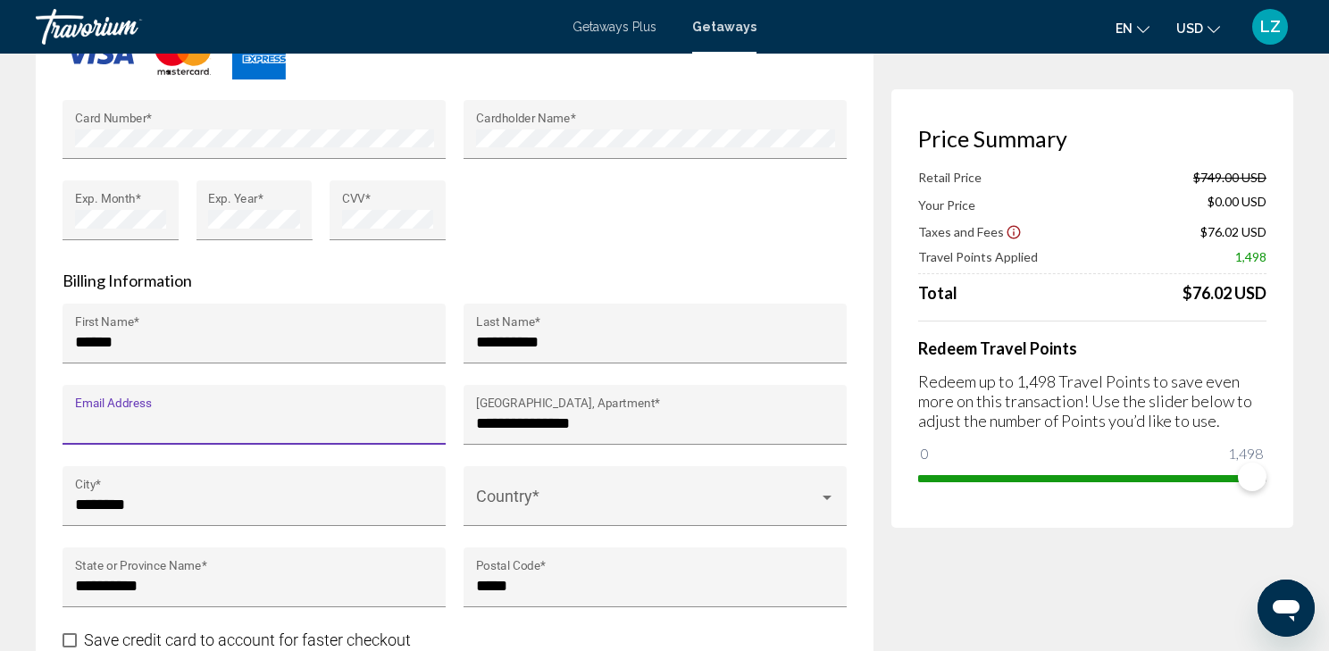
drag, startPoint x: 143, startPoint y: 406, endPoint x: 96, endPoint y: 408, distance: 46.5
click at [96, 414] on input "Email Address" at bounding box center [254, 423] width 359 height 18
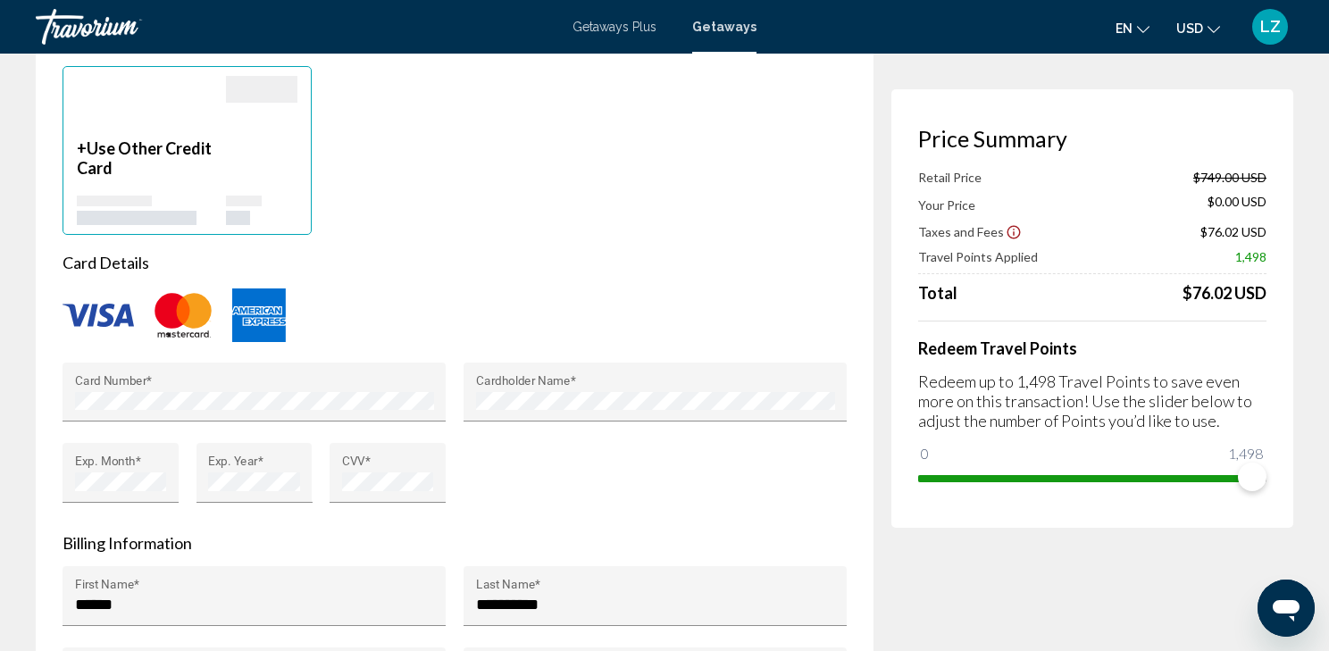
scroll to position [1572, 0]
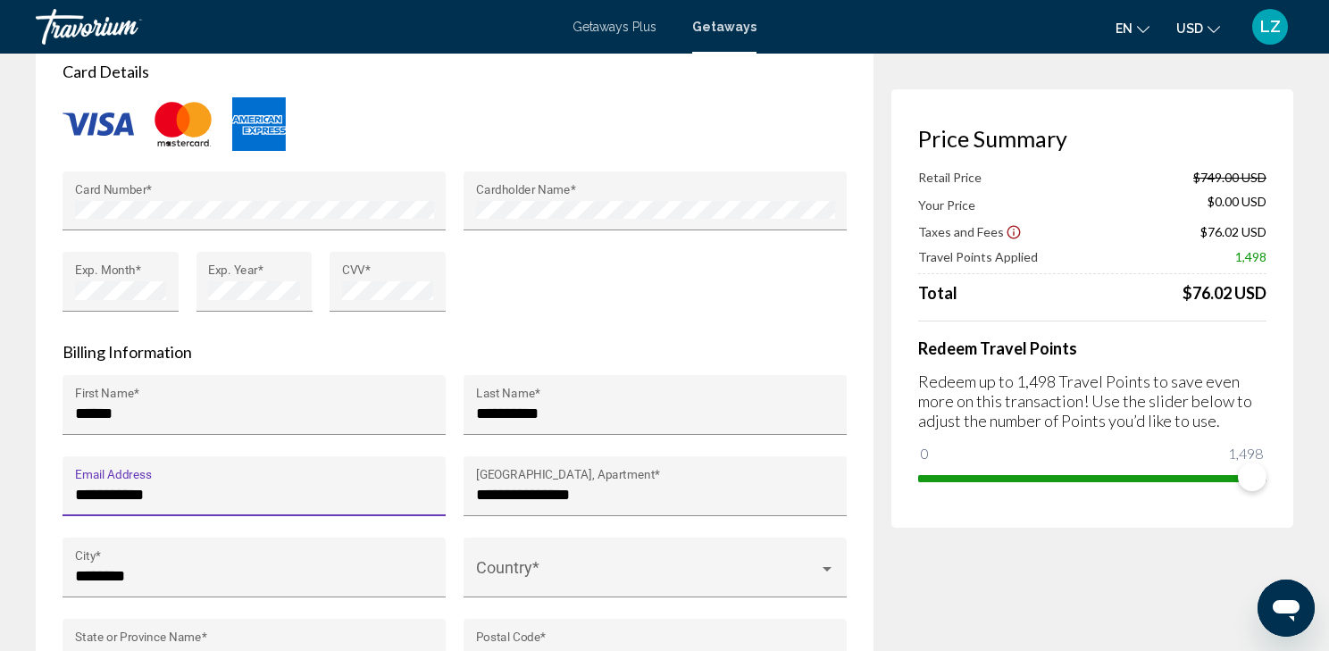
drag, startPoint x: 178, startPoint y: 491, endPoint x: 31, endPoint y: 491, distance: 146.5
click at [31, 491] on div "**********" at bounding box center [664, 342] width 1329 height 3721
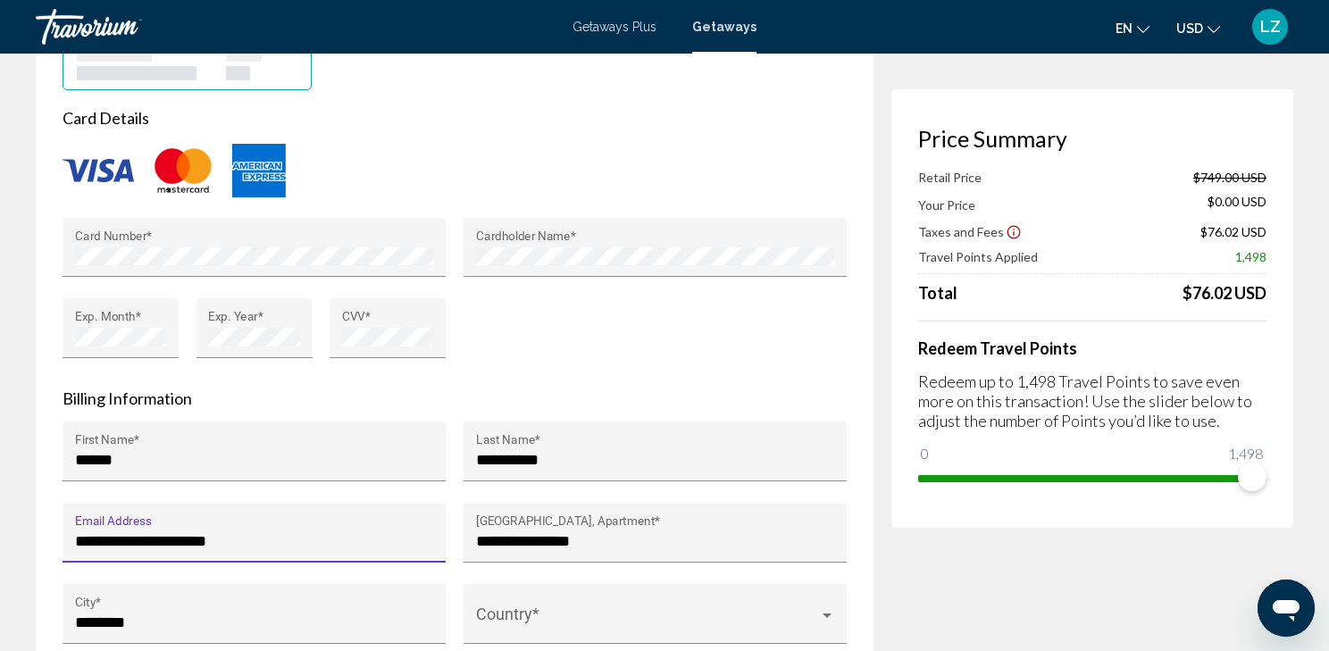
scroll to position [1500, 0]
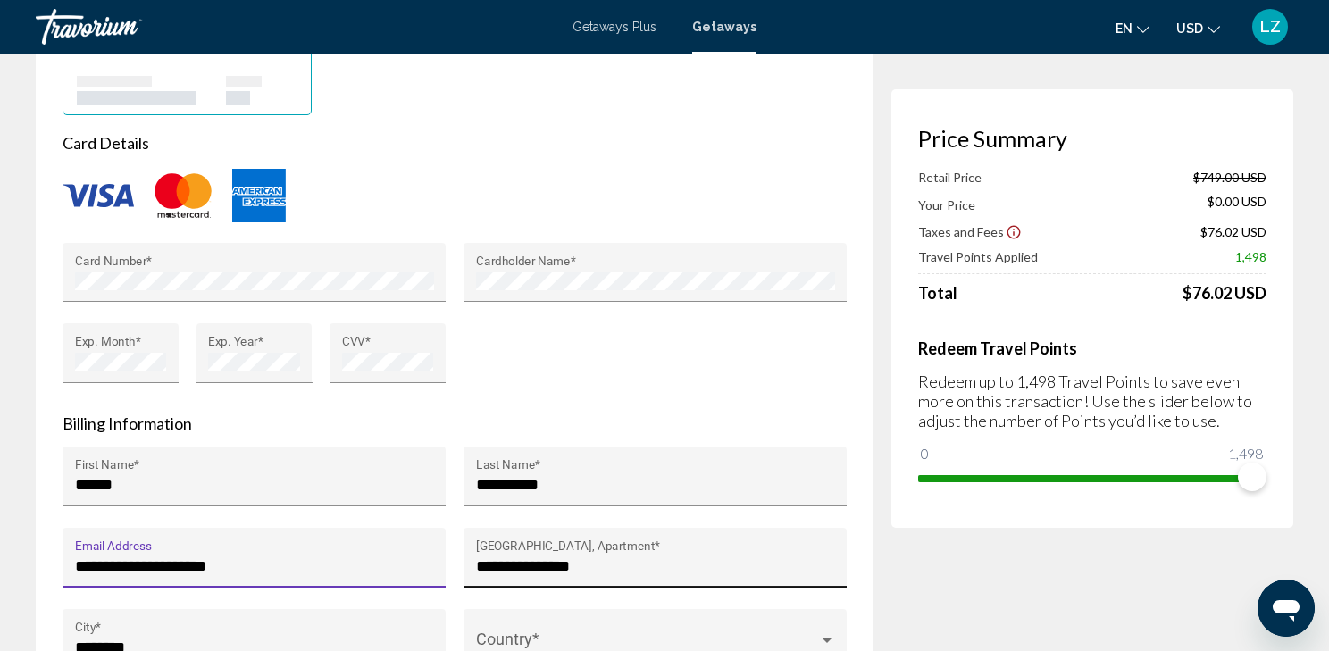
type input "**********"
click at [600, 557] on input "**********" at bounding box center [655, 566] width 359 height 18
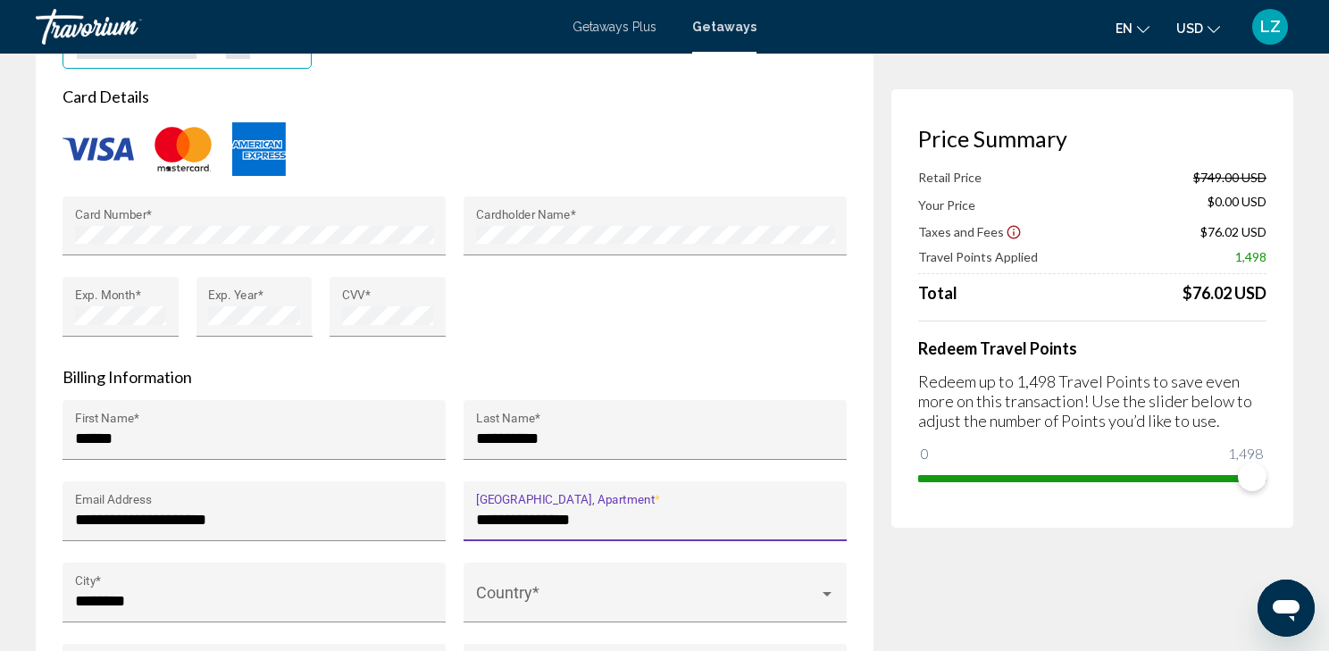
scroll to position [1572, 0]
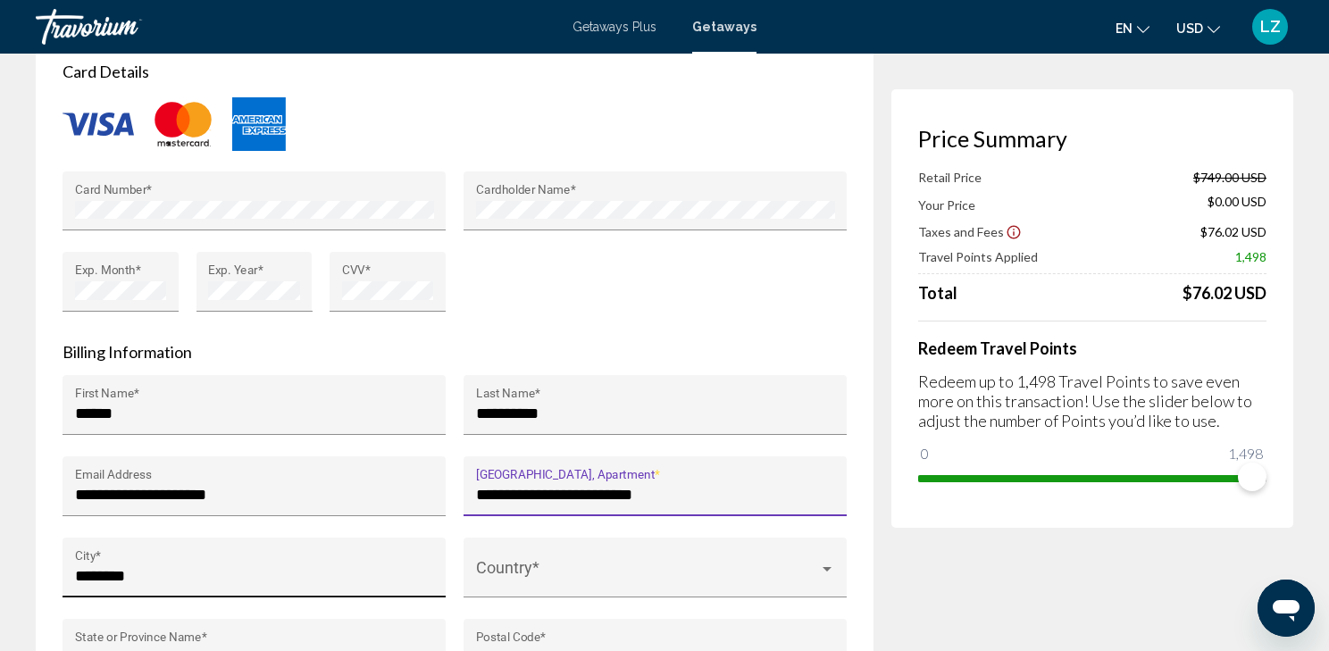
type input "**********"
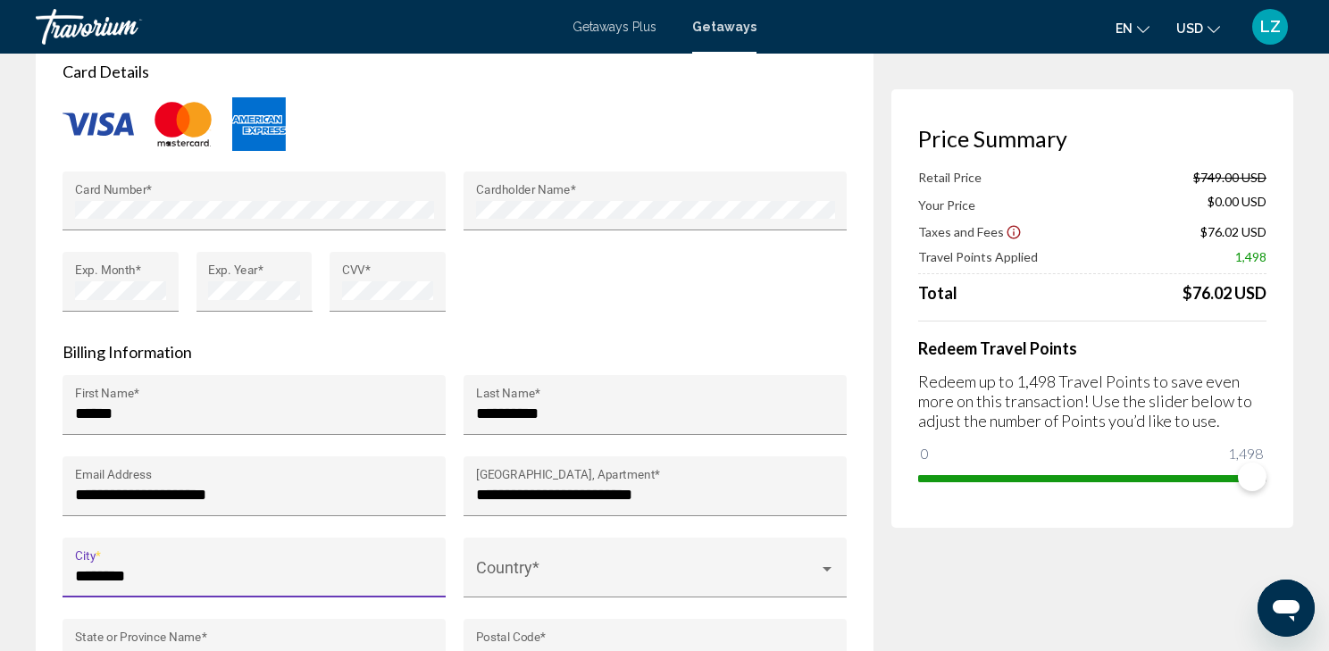
click at [247, 572] on input "********" at bounding box center [254, 576] width 359 height 18
click at [579, 550] on div "Country *" at bounding box center [655, 573] width 359 height 47
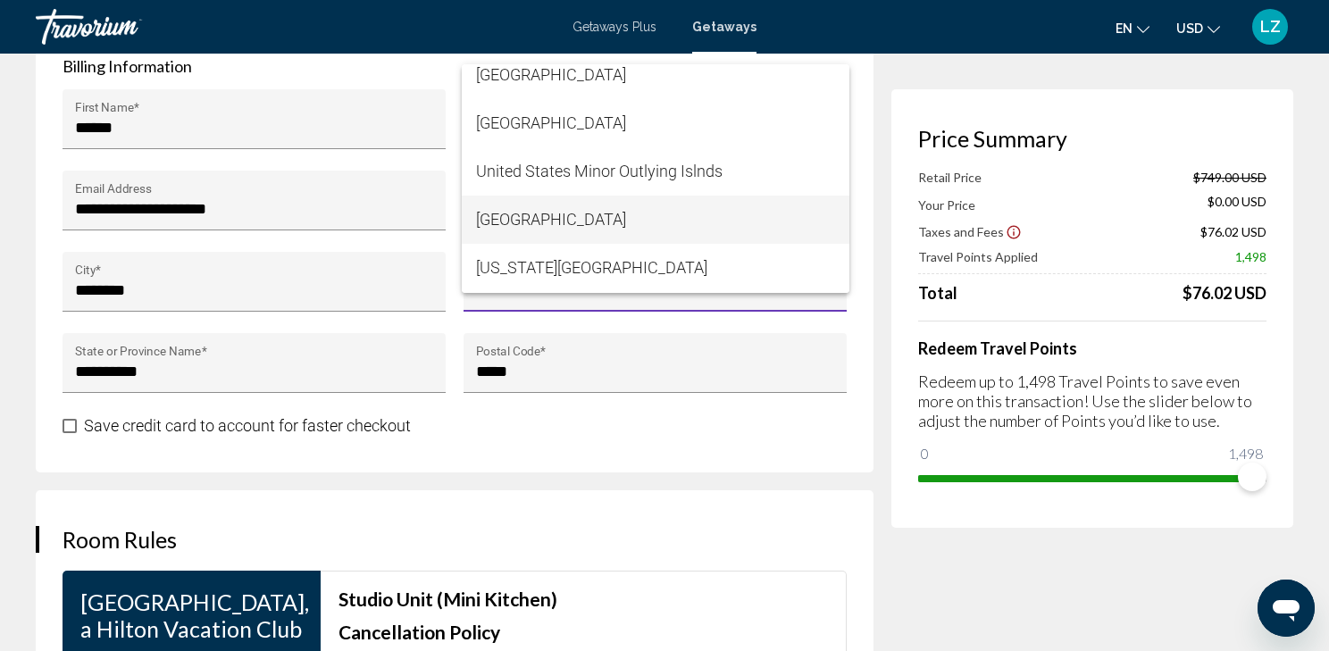
scroll to position [11571, 0]
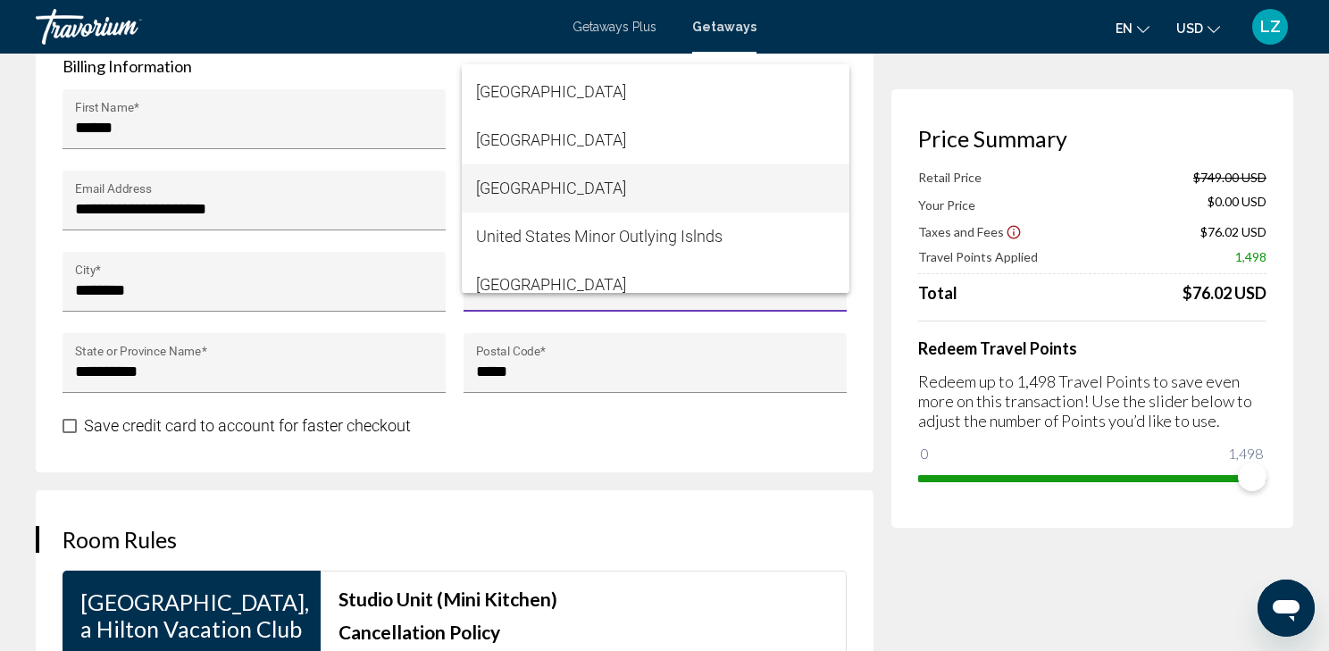
click at [618, 188] on span "[GEOGRAPHIC_DATA]" at bounding box center [655, 188] width 359 height 48
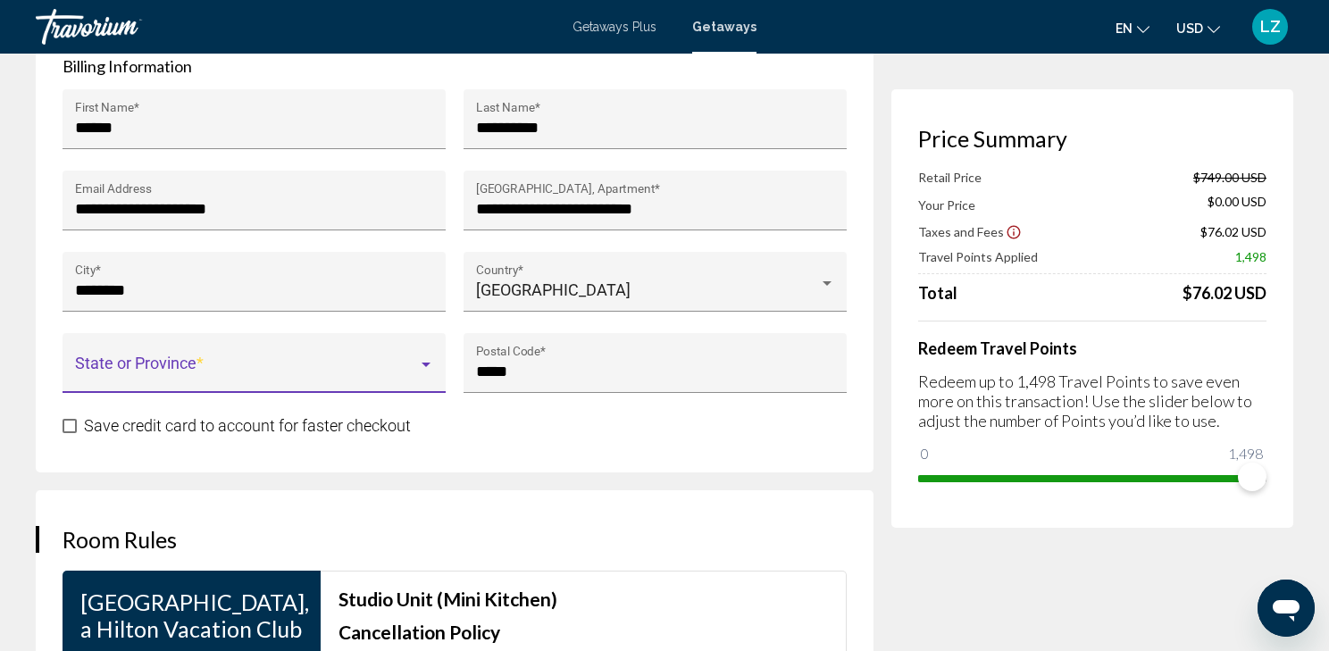
click at [425, 363] on div "Main content" at bounding box center [426, 365] width 9 height 4
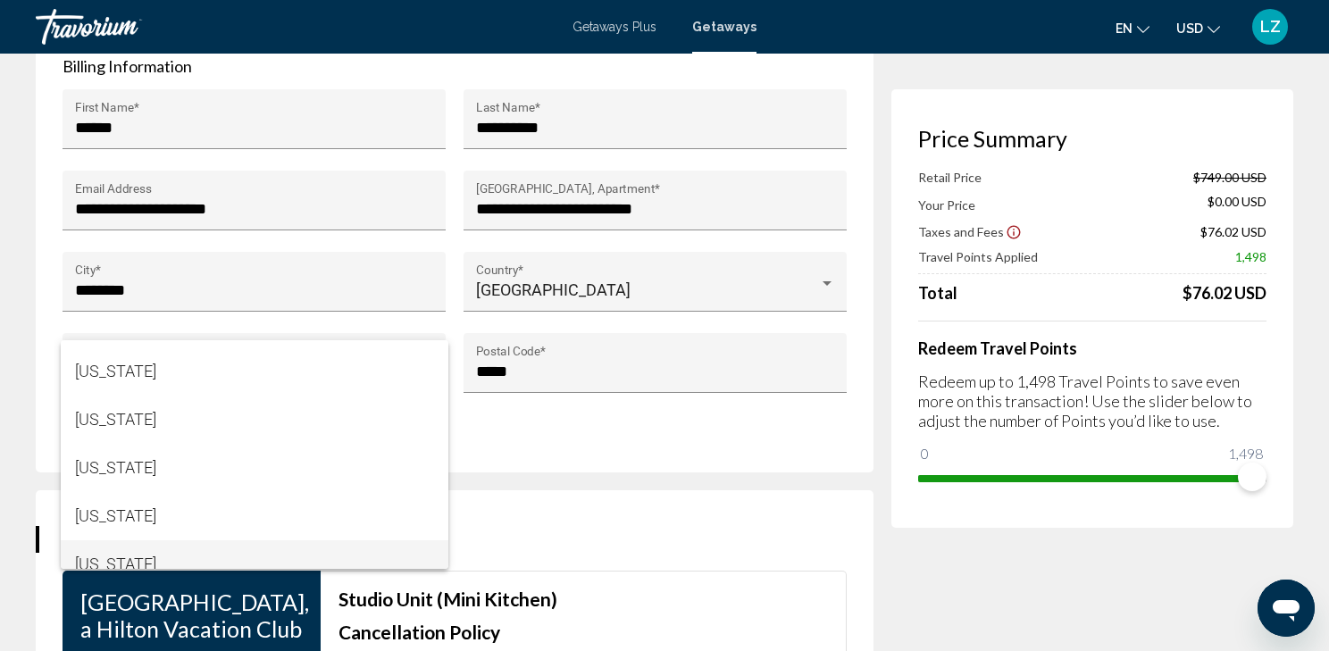
scroll to position [71, 0]
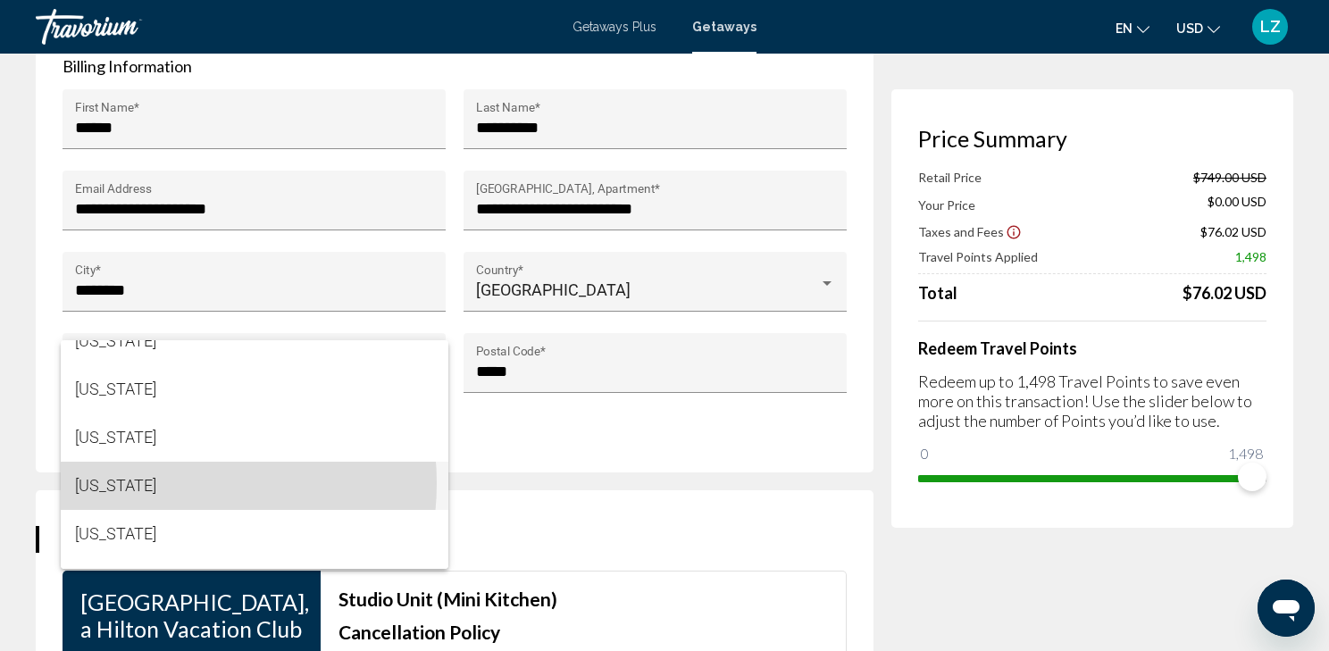
click at [148, 483] on span "[US_STATE]" at bounding box center [254, 486] width 359 height 48
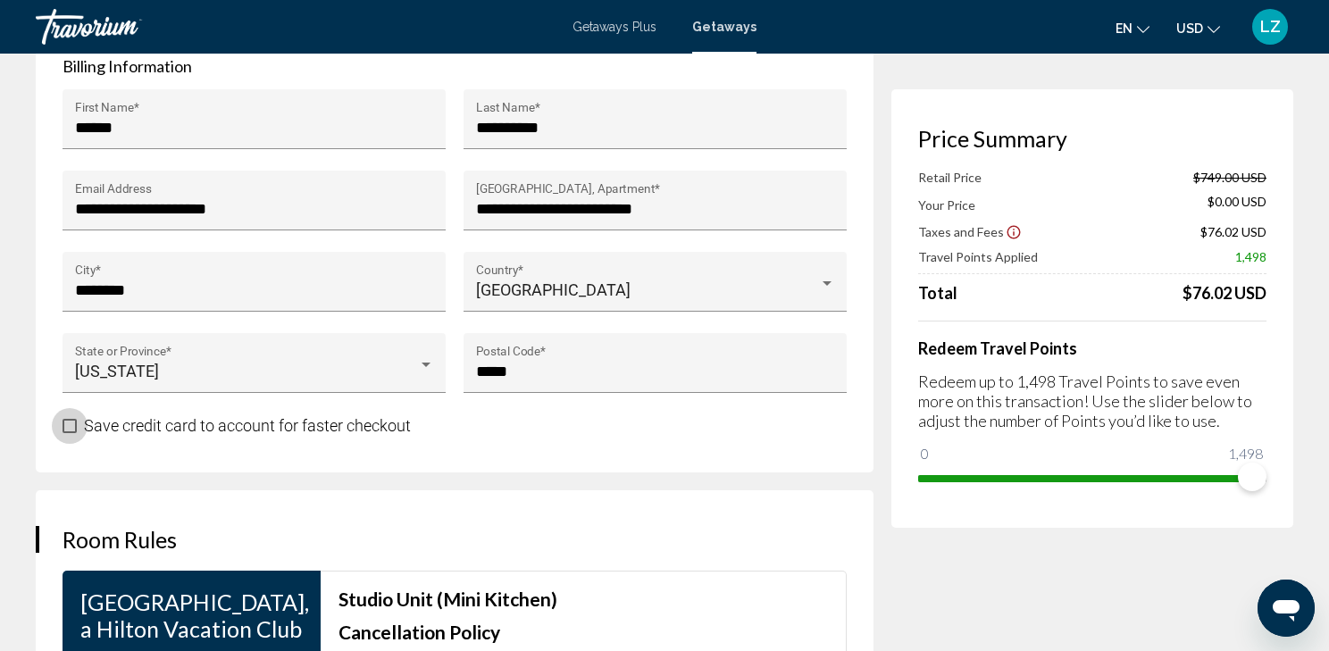
click at [69, 419] on span "Main content" at bounding box center [70, 426] width 14 height 14
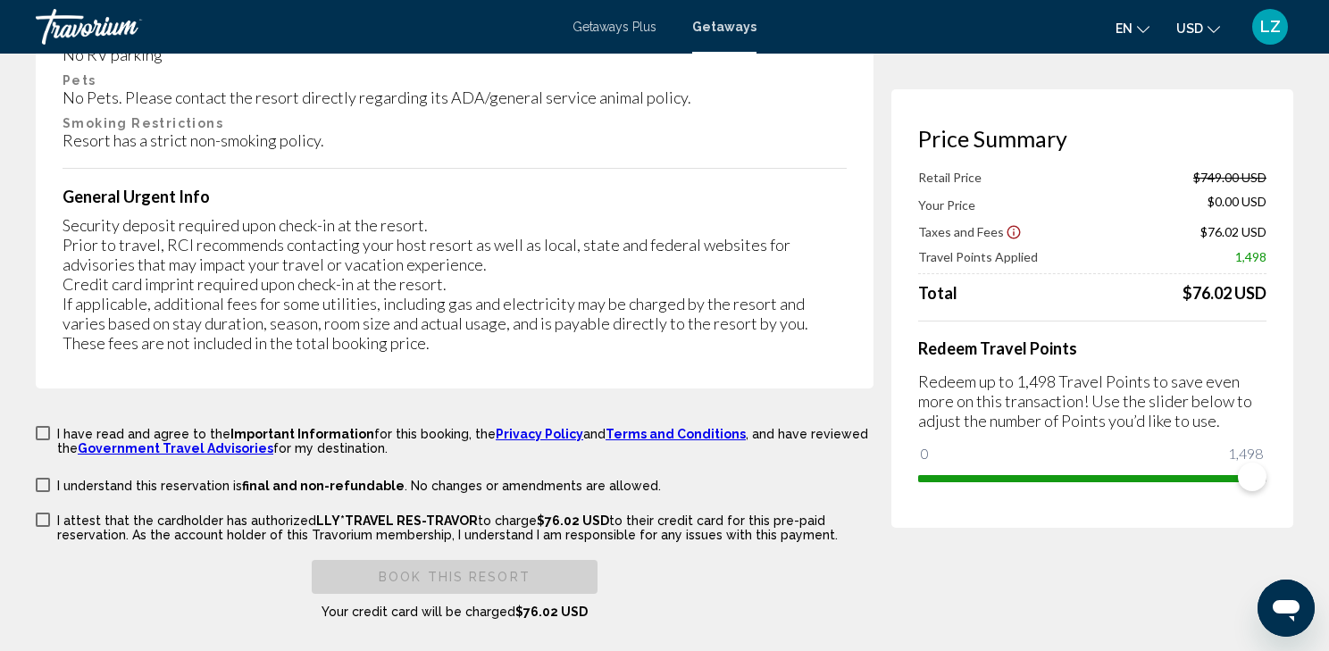
scroll to position [3144, 0]
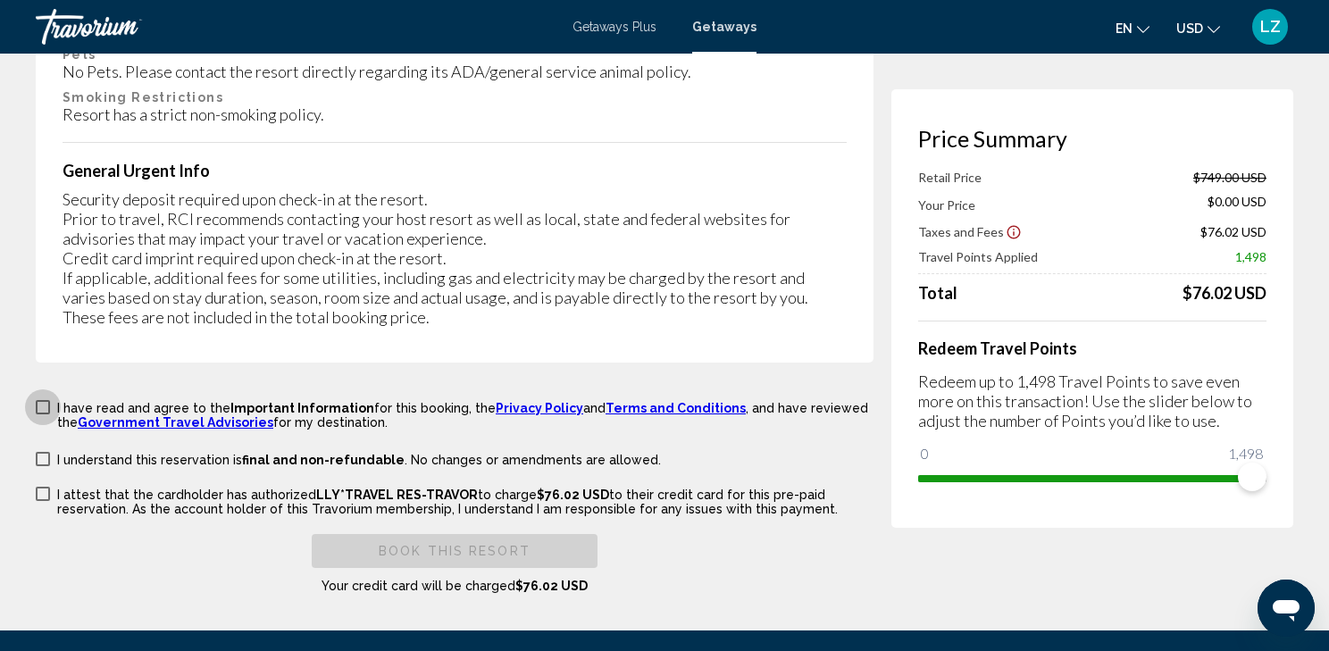
click at [43, 400] on span "Main content" at bounding box center [43, 407] width 14 height 14
drag, startPoint x: 46, startPoint y: 416, endPoint x: 41, endPoint y: 431, distance: 16.1
click at [45, 452] on span "Main content" at bounding box center [43, 459] width 14 height 14
click at [38, 487] on span "Main content" at bounding box center [43, 494] width 14 height 14
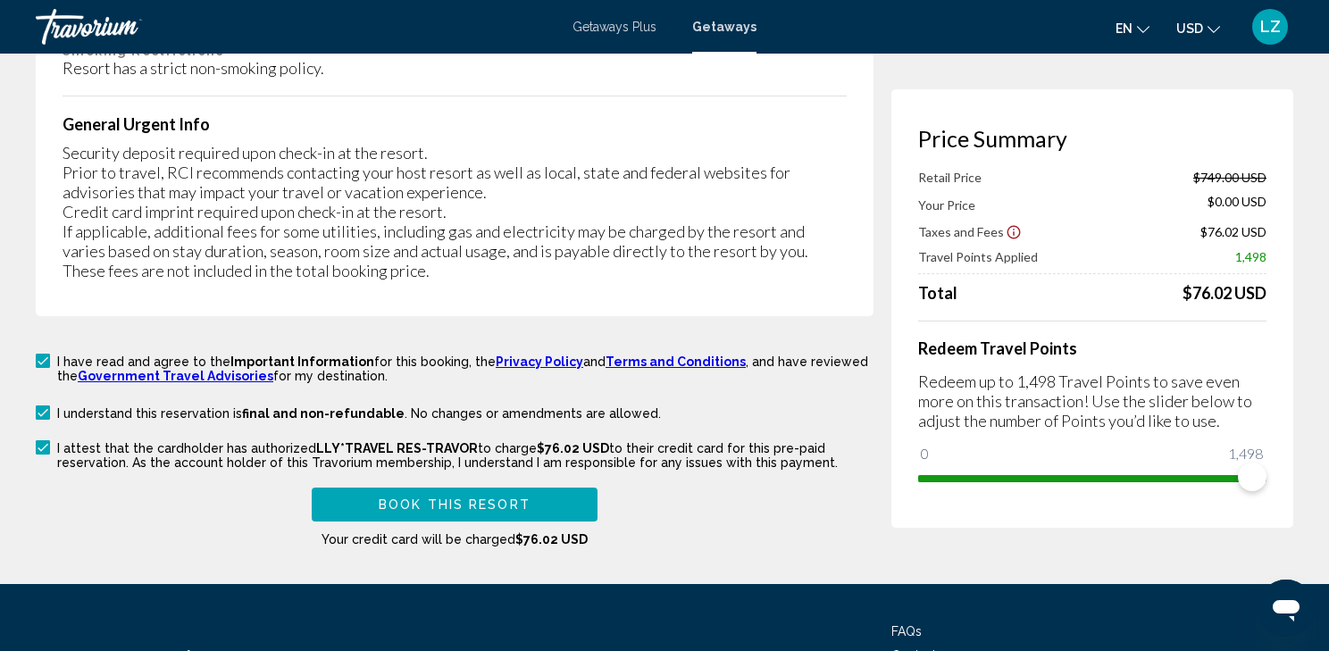
scroll to position [3215, 0]
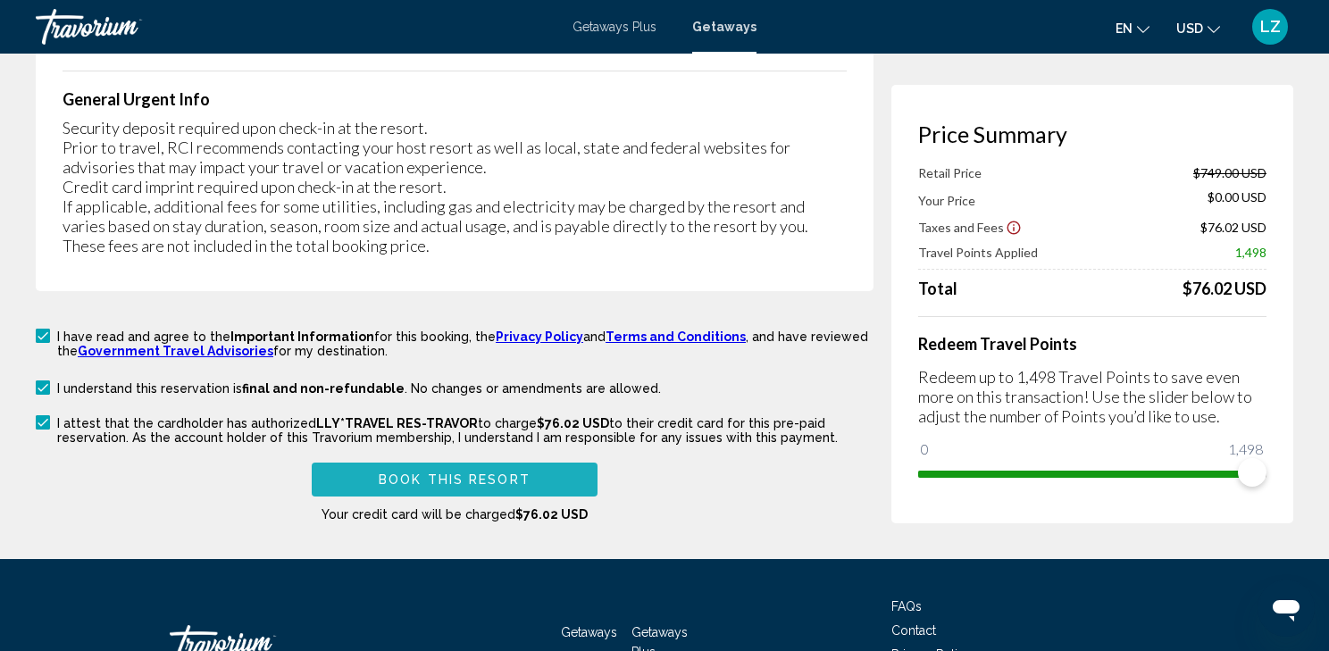
click at [440, 473] on span "Book this Resort" at bounding box center [455, 480] width 152 height 14
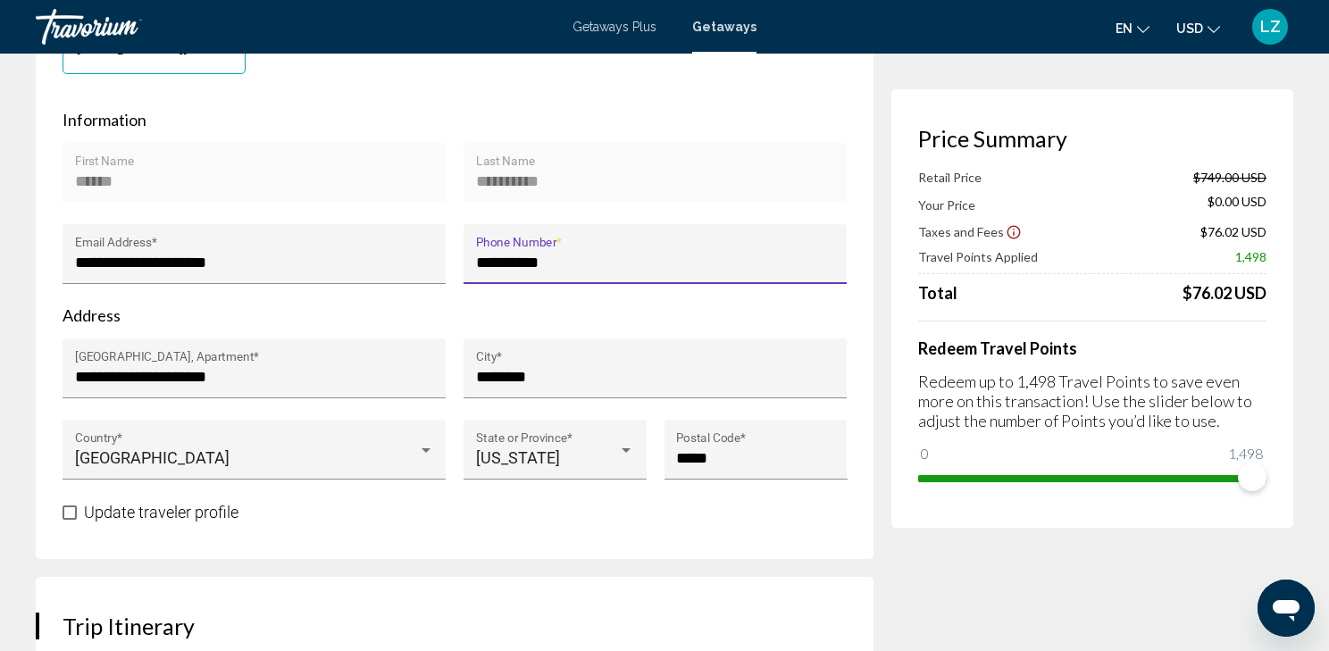
scroll to position [547, 0]
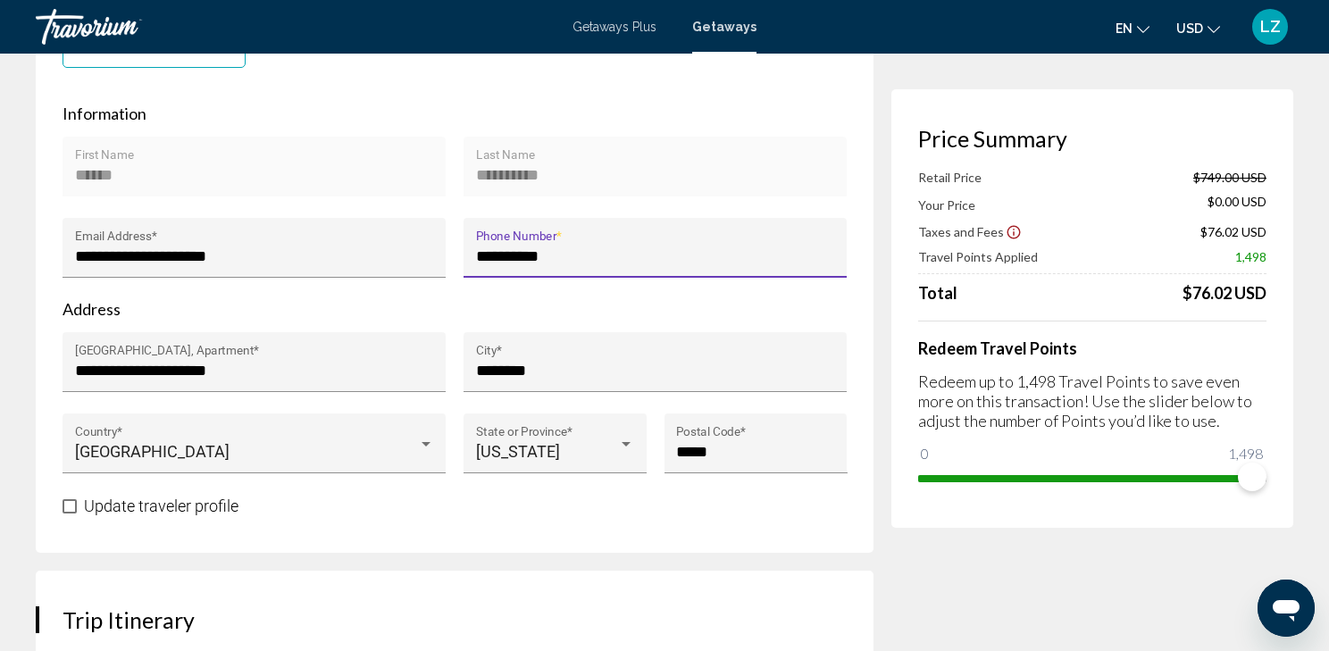
type input "**********"
click at [344, 525] on div "**********" at bounding box center [455, 217] width 838 height 671
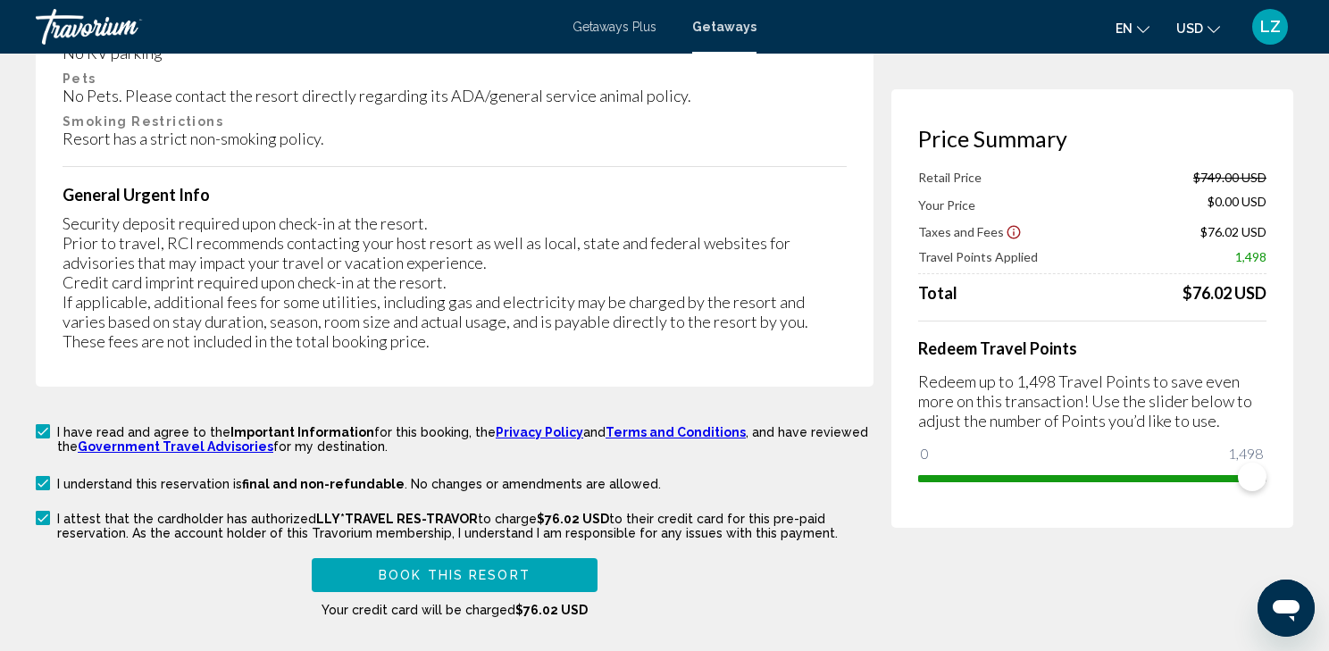
scroll to position [3263, 0]
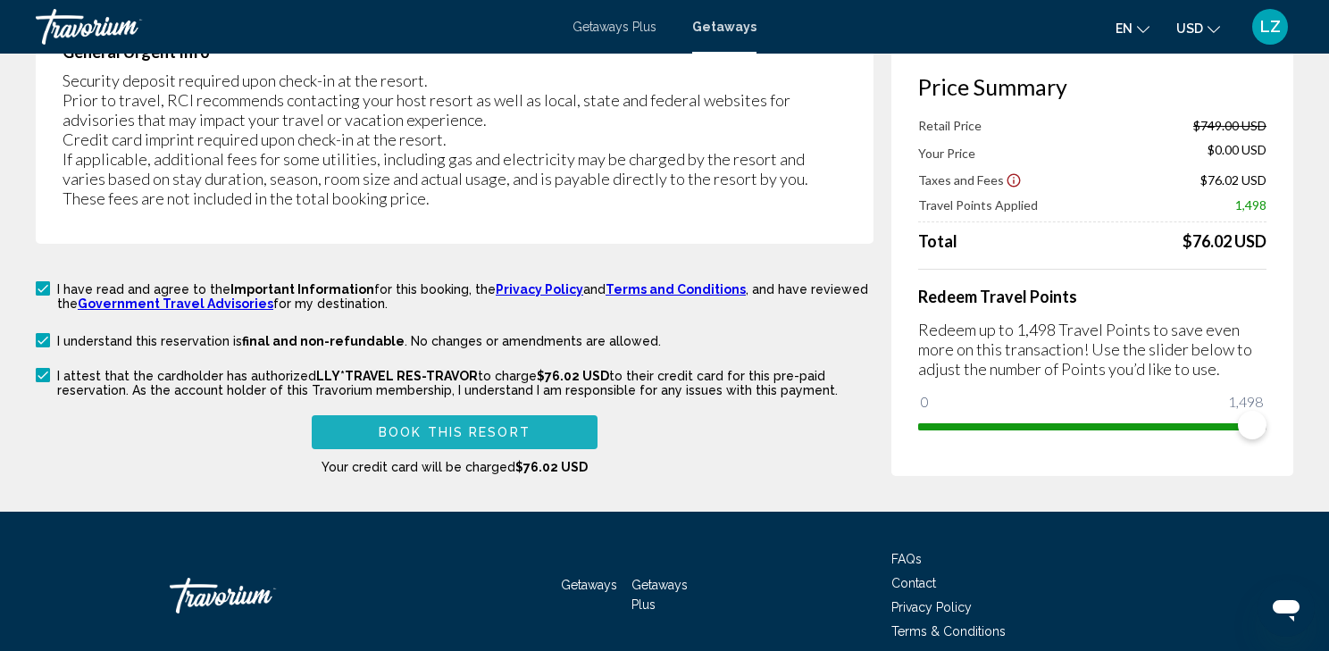
click at [403, 426] on span "Book this Resort" at bounding box center [455, 433] width 152 height 14
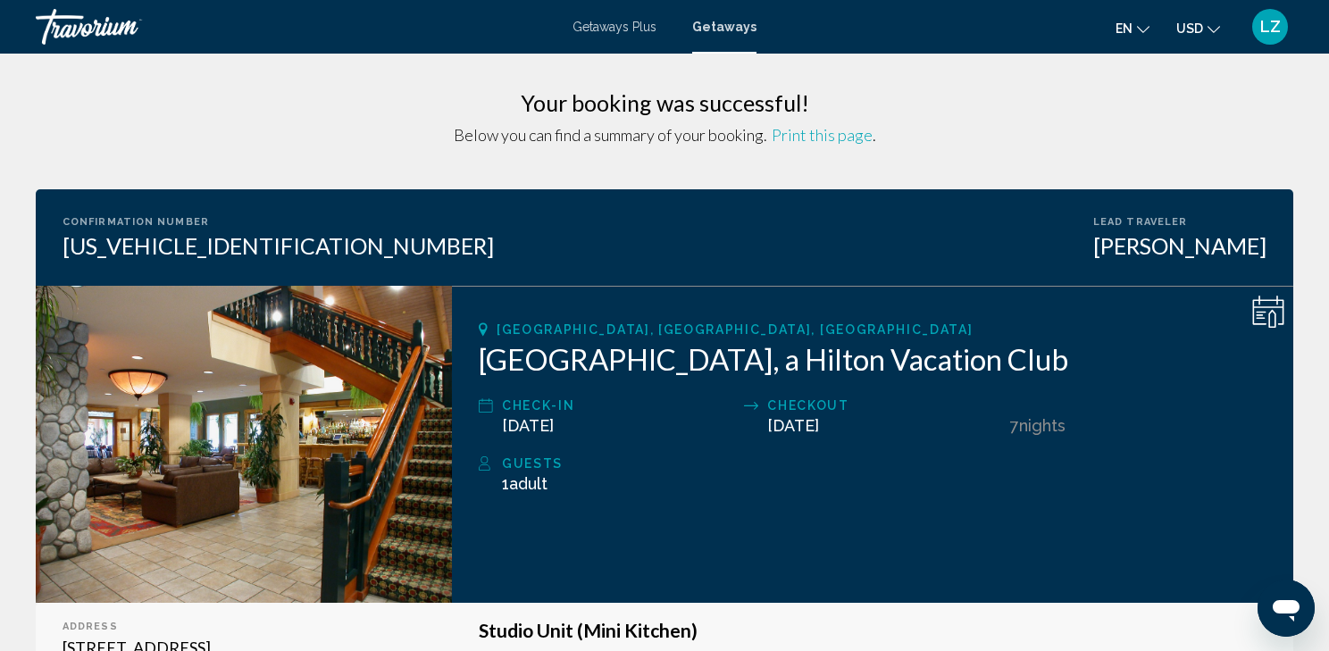
click at [840, 136] on span "Print this page" at bounding box center [822, 135] width 101 height 20
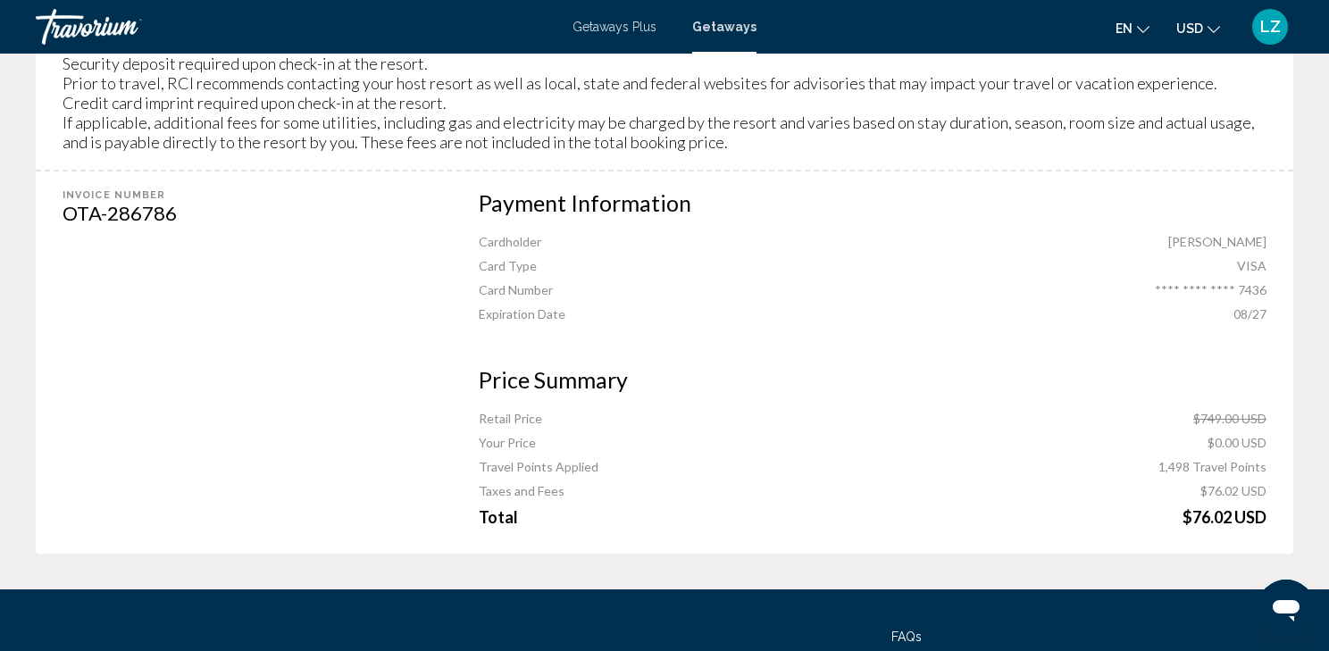
scroll to position [1215, 0]
